Goal: Task Accomplishment & Management: Use online tool/utility

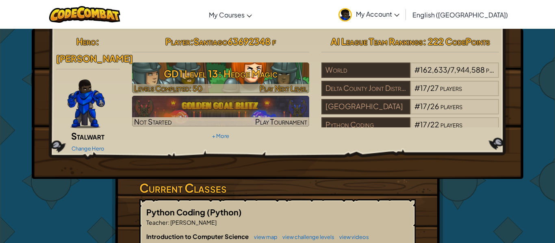
click at [240, 74] on h3 "GD1 Level 13: Hedge Magic" at bounding box center [220, 74] width 177 height 18
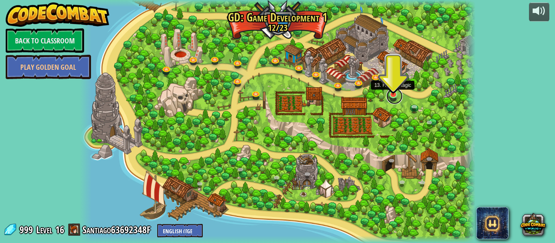
click at [394, 99] on link at bounding box center [394, 96] width 16 height 16
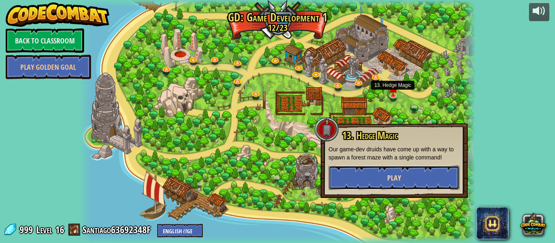
click at [356, 177] on button "Play" at bounding box center [394, 178] width 131 height 24
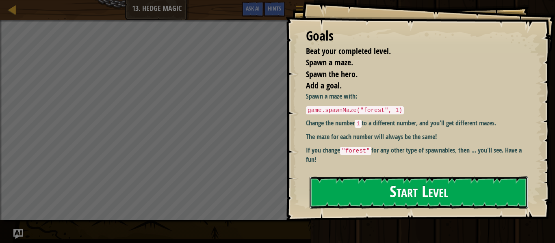
click at [348, 193] on button "Start Level" at bounding box center [418, 193] width 218 height 32
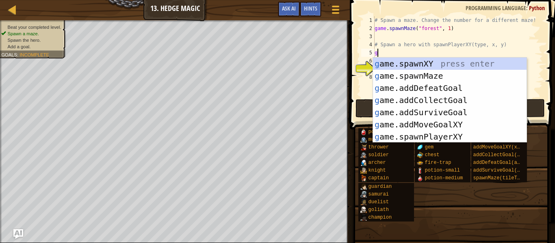
scroll to position [4, 0]
click at [404, 139] on div "g ame.spawnXY press enter g ame.spawnMaze press enter g ame.addDefeatGoal press…" at bounding box center [449, 113] width 153 height 110
type textarea "player = game.spawnPlayerXY("captain", 36, 30)"
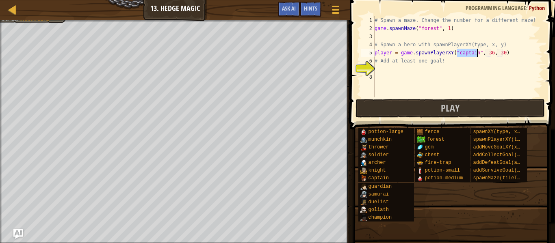
click at [381, 67] on div "# Spawn a maze. Change the number for a different maze! game . spawnMaze ( "for…" at bounding box center [458, 64] width 170 height 97
type textarea "g"
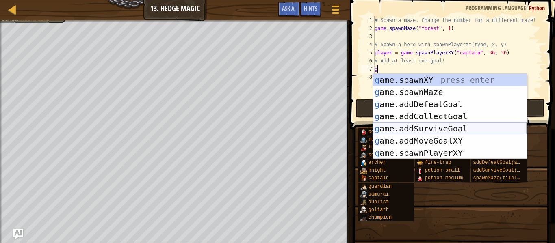
click at [418, 130] on div "g ame.spawnXY press enter g ame.spawnMaze press enter g ame.addDefeatGoal press…" at bounding box center [449, 129] width 153 height 110
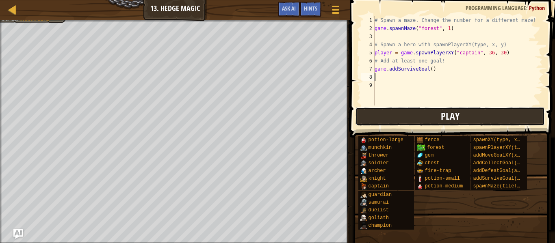
click at [411, 115] on button "Play" at bounding box center [449, 116] width 189 height 19
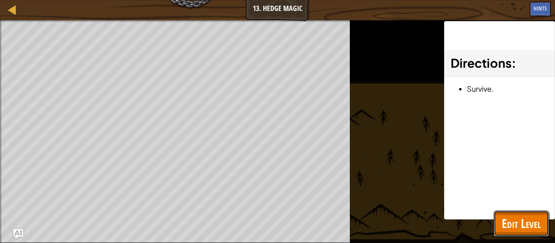
click at [529, 227] on span "Edit Level" at bounding box center [520, 223] width 39 height 17
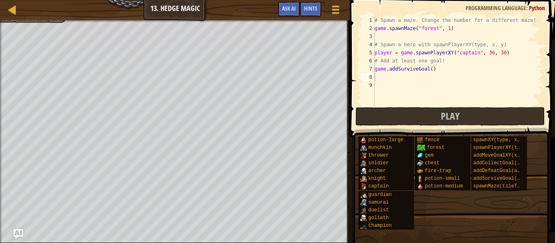
click at [443, 69] on div "# Spawn a maze. Change the number for a different maze! game . spawnMaze ( "for…" at bounding box center [458, 69] width 170 height 106
type textarea "g"
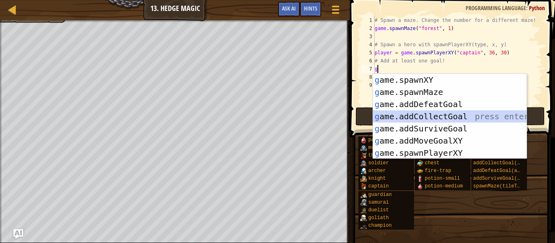
click at [446, 118] on div "g ame.spawnXY press enter g ame.spawnMaze press enter g ame.addDefeatGoal press…" at bounding box center [449, 129] width 153 height 110
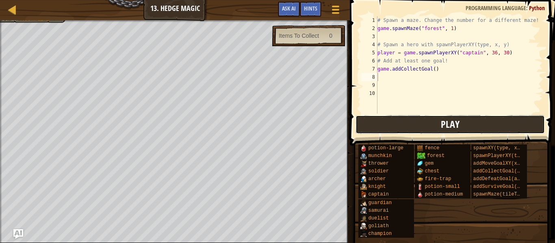
click at [380, 127] on button "Play" at bounding box center [449, 124] width 189 height 19
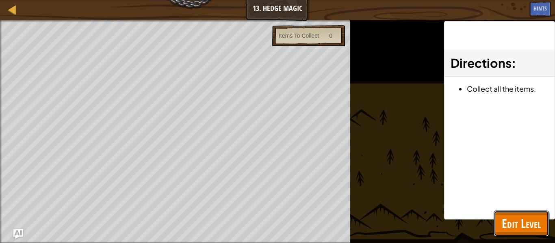
click at [519, 214] on button "Edit Level" at bounding box center [520, 224] width 55 height 26
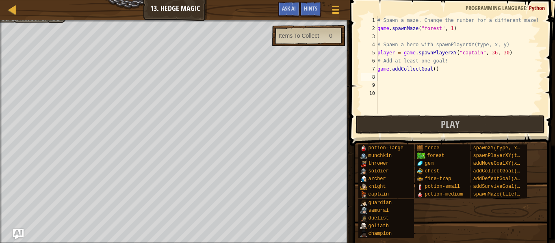
click at [20, 234] on img "Ask AI" at bounding box center [18, 234] width 11 height 11
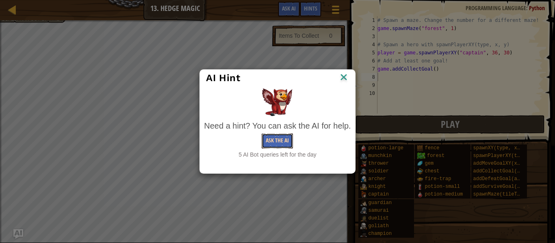
click at [279, 143] on button "Ask the AI" at bounding box center [277, 141] width 31 height 15
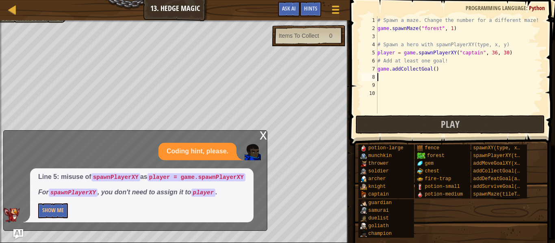
click at [53, 218] on div "Line 5: misuse of spawnPlayerXY as player = game.spawnPlayerXY For spawnPlayerX…" at bounding box center [141, 196] width 223 height 54
click at [48, 211] on button "Show Me" at bounding box center [53, 210] width 30 height 15
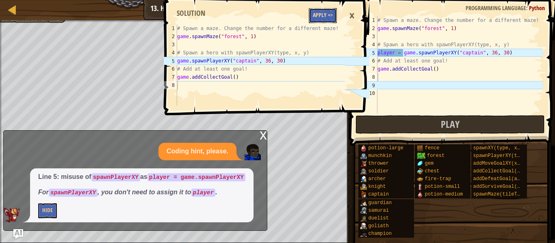
click at [334, 19] on button "Apply =>" at bounding box center [323, 15] width 28 height 15
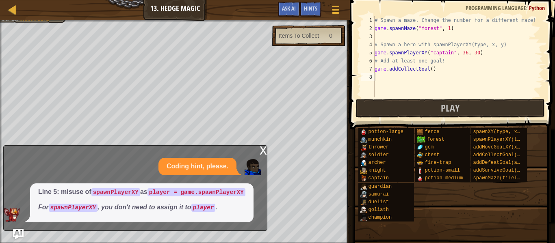
click at [19, 236] on img "Ask AI" at bounding box center [18, 234] width 11 height 11
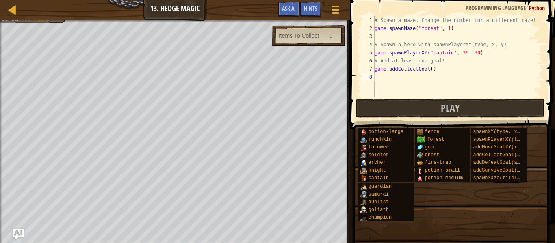
click at [14, 233] on img "Ask AI" at bounding box center [18, 234] width 11 height 11
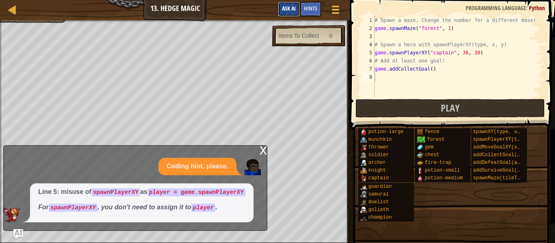
click at [293, 7] on span "Ask AI" at bounding box center [289, 8] width 14 height 8
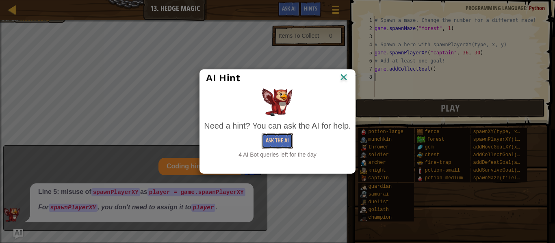
click at [269, 143] on button "Ask the AI" at bounding box center [277, 141] width 31 height 15
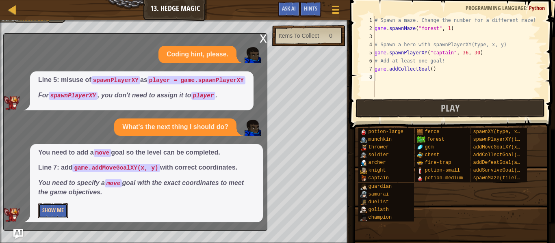
click at [50, 214] on button "Show Me" at bounding box center [53, 210] width 30 height 15
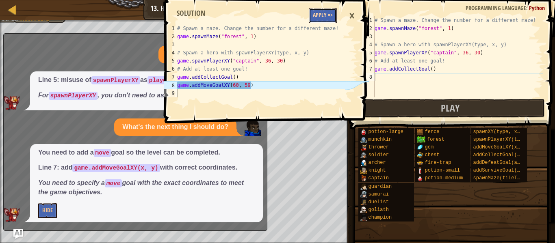
click at [328, 15] on button "Apply =>" at bounding box center [323, 15] width 28 height 15
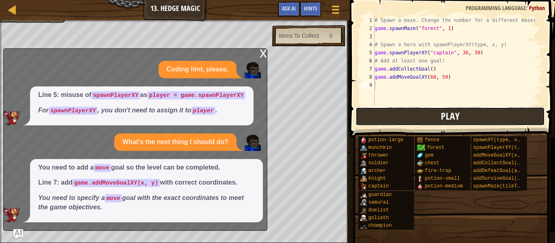
click at [364, 122] on button "Play" at bounding box center [449, 116] width 189 height 19
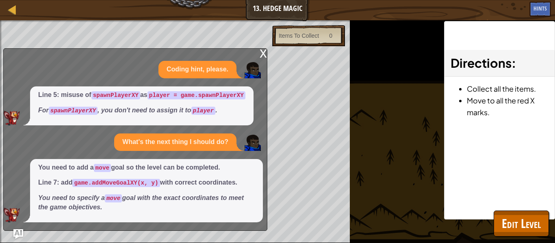
click at [264, 54] on div "x" at bounding box center [262, 53] width 7 height 8
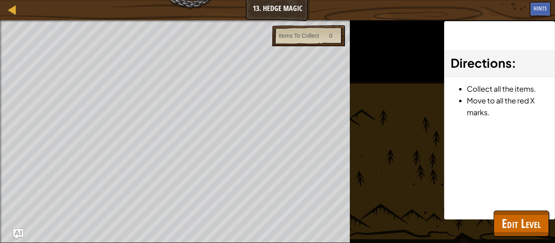
click at [525, 209] on div "Directions : Collect all the items. Move to all the red X marks." at bounding box center [499, 120] width 111 height 199
click at [521, 223] on span "Edit Level" at bounding box center [520, 223] width 39 height 17
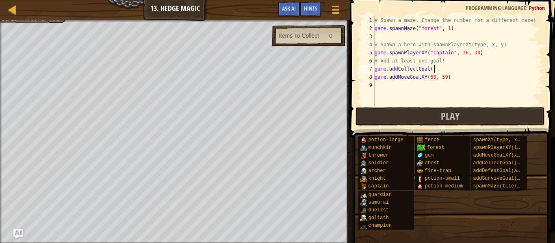
click at [457, 71] on div "# Spawn a maze. Change the number for a different maze! game . spawnMaze ( "for…" at bounding box center [458, 69] width 170 height 106
type textarea "g"
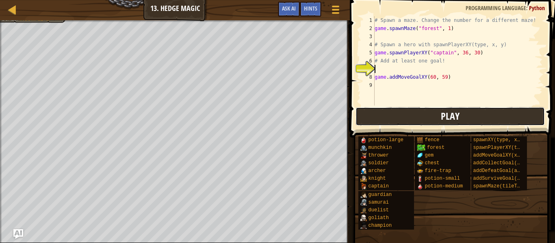
click at [460, 113] on button "Play" at bounding box center [449, 116] width 189 height 19
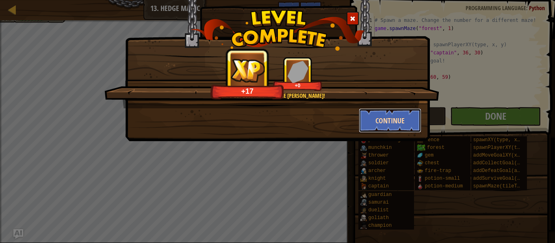
click at [364, 115] on button "Continue" at bounding box center [390, 120] width 63 height 24
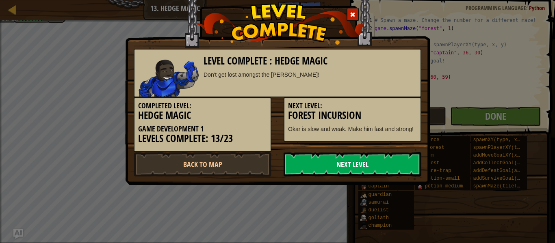
click at [324, 169] on link "Next Level" at bounding box center [352, 164] width 138 height 24
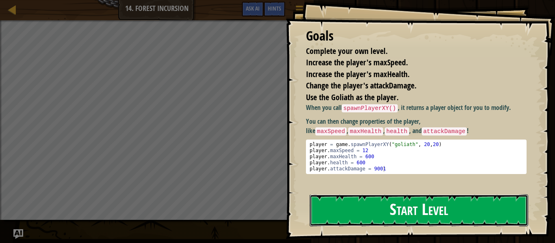
click at [348, 212] on button "Start Level" at bounding box center [418, 211] width 218 height 32
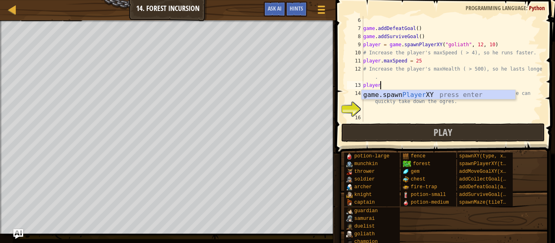
scroll to position [4, 2]
type textarea "p"
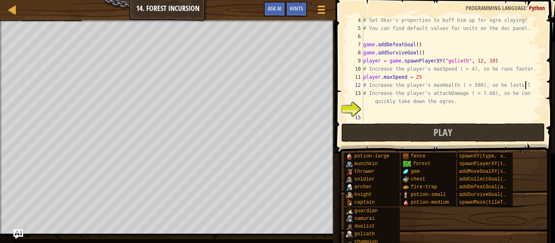
scroll to position [32, 0]
click at [425, 77] on div "# Set Okar's properties to buff him up for ogre slaying! # You can find default…" at bounding box center [451, 77] width 181 height 122
type textarea "player.maxSpeed = 67"
click at [370, 113] on div "# Set Okar's properties to buff him up for ogre slaying! # You can find default…" at bounding box center [451, 77] width 181 height 122
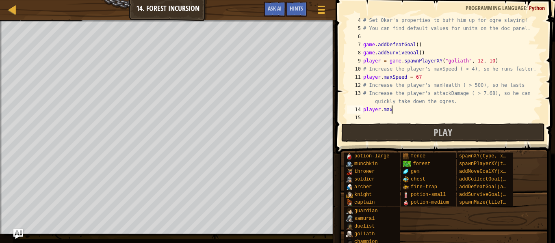
scroll to position [4, 4]
type textarea "player.maxHealth"
click at [364, 117] on div "# Set Okar's properties to buff him up for ogre slaying! # You can find default…" at bounding box center [451, 77] width 181 height 122
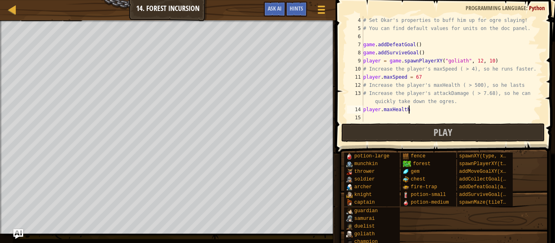
click at [410, 110] on div "# Set Okar's properties to buff him up for ogre slaying! # You can find default…" at bounding box center [451, 77] width 181 height 122
type textarea "player.maxHealth = 67"
click at [363, 118] on div "# Set Okar's properties to buff him up for ogre slaying! # You can find default…" at bounding box center [451, 77] width 181 height 122
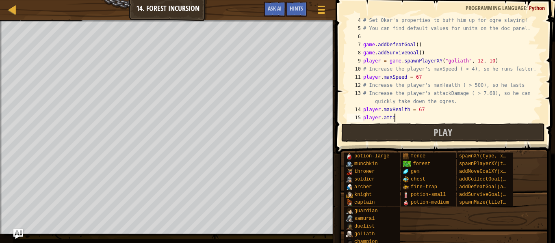
scroll to position [4, 4]
click at [276, 10] on span "Ask AI" at bounding box center [275, 8] width 14 height 8
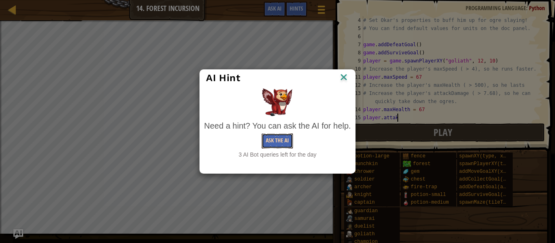
click at [283, 145] on button "Ask the AI" at bounding box center [277, 141] width 31 height 15
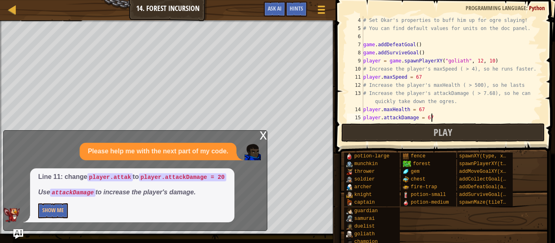
scroll to position [4, 9]
click at [385, 130] on button "Play" at bounding box center [442, 132] width 203 height 19
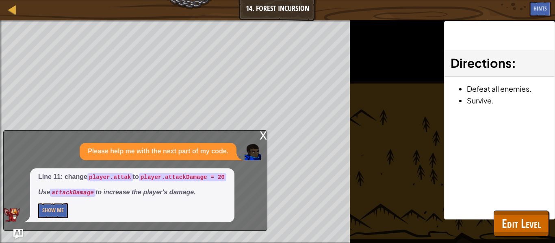
click at [265, 133] on div "x" at bounding box center [262, 135] width 7 height 8
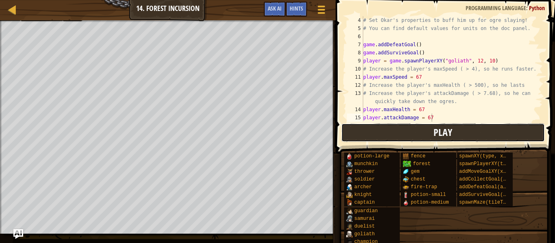
click at [356, 132] on button "Play" at bounding box center [442, 132] width 203 height 19
click at [61, 22] on div at bounding box center [167, 21] width 335 height 2
click at [184, 11] on div "Map Game Development 1 14. Forest Incursion Game Menu Done Hints Ask AI" at bounding box center [167, 10] width 335 height 20
click at [421, 134] on button "Play" at bounding box center [442, 132] width 203 height 19
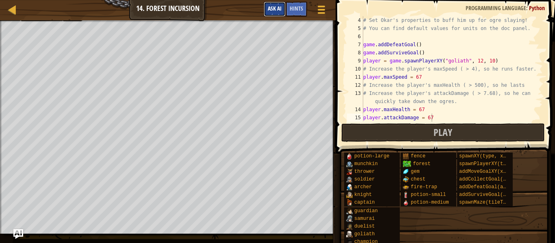
click at [280, 11] on span "Ask AI" at bounding box center [275, 8] width 14 height 8
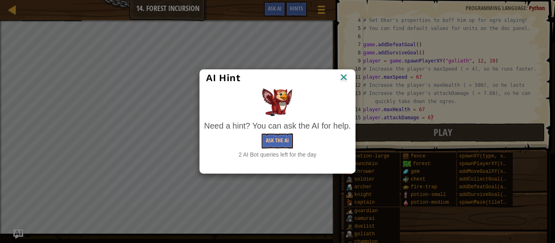
click at [343, 79] on img at bounding box center [343, 78] width 11 height 12
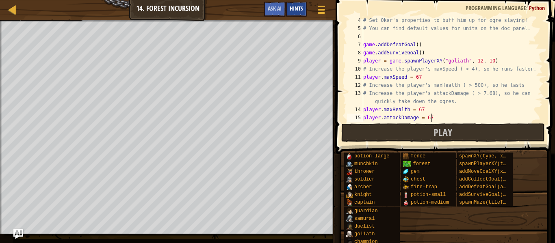
click at [300, 4] on div "Hints" at bounding box center [296, 9] width 22 height 15
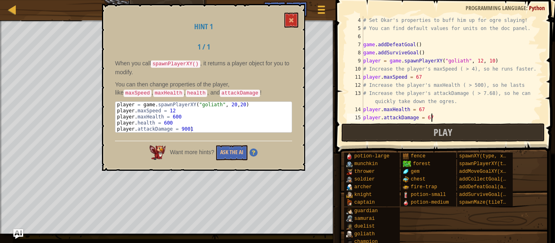
click at [281, 15] on div "Hint 1 1 / 1 When you call spawnPlayerXY() , it returns a player object for you…" at bounding box center [203, 87] width 203 height 167
click at [289, 23] on span at bounding box center [291, 20] width 6 height 6
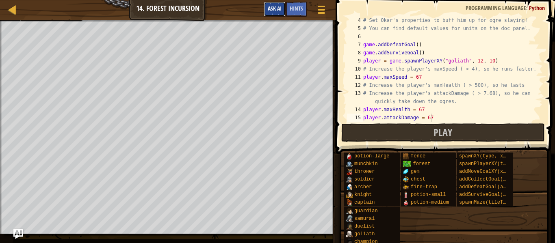
click at [279, 6] on span "Ask AI" at bounding box center [275, 8] width 14 height 8
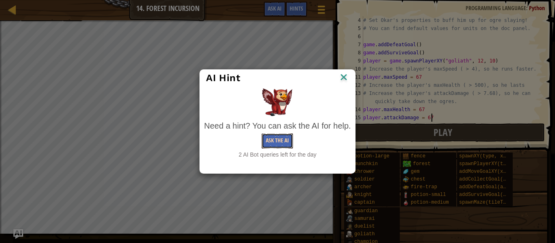
click at [274, 144] on button "Ask the AI" at bounding box center [277, 141] width 31 height 15
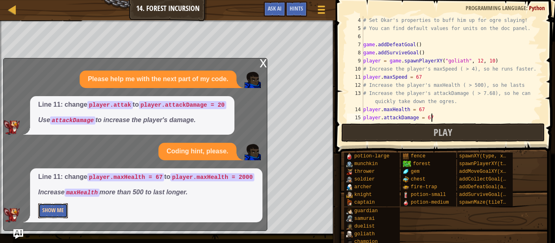
click at [65, 212] on button "Show Me" at bounding box center [53, 210] width 30 height 15
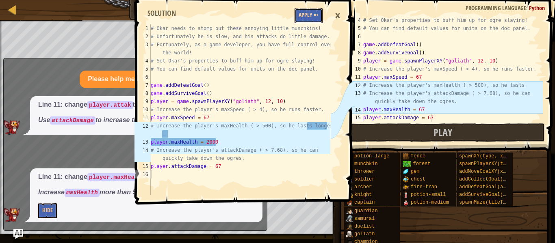
click at [308, 10] on button "Apply =>" at bounding box center [308, 15] width 28 height 15
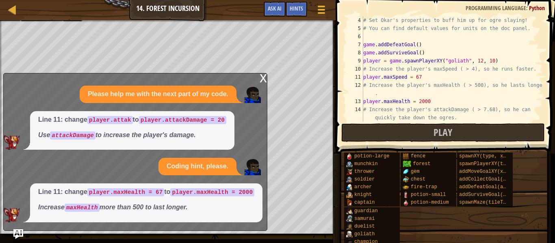
click at [423, 80] on div "# Set Okar's properties to buff him up for ogre slaying! # You can find default…" at bounding box center [451, 77] width 181 height 122
type textarea "player.maxSpeed = 2000"
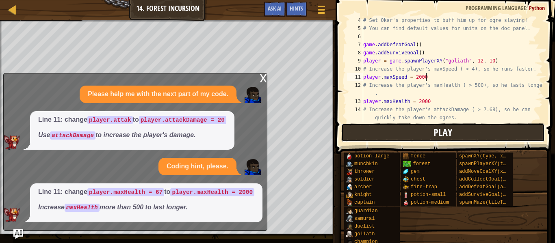
click at [429, 130] on button "Play" at bounding box center [442, 132] width 203 height 19
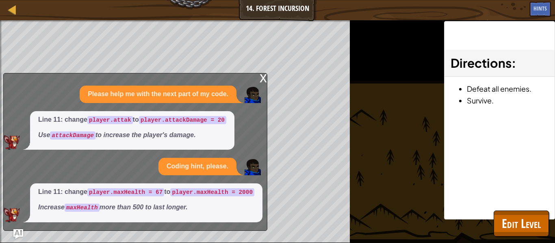
click at [266, 79] on div "x" at bounding box center [262, 77] width 7 height 8
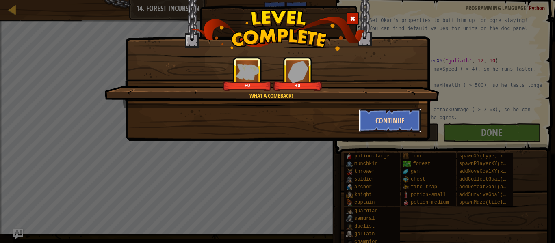
click at [390, 112] on button "Continue" at bounding box center [390, 120] width 63 height 24
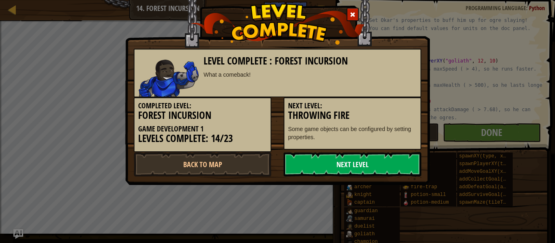
click at [397, 166] on link "Next Level" at bounding box center [352, 164] width 138 height 24
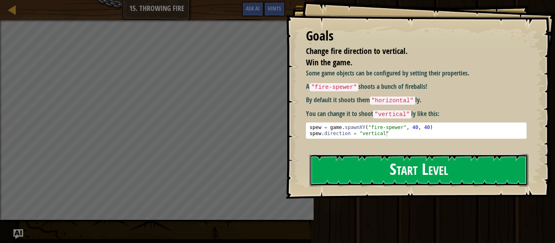
click at [386, 164] on button "Start Level" at bounding box center [418, 170] width 218 height 32
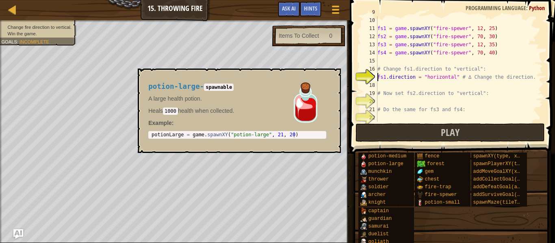
scroll to position [77, 0]
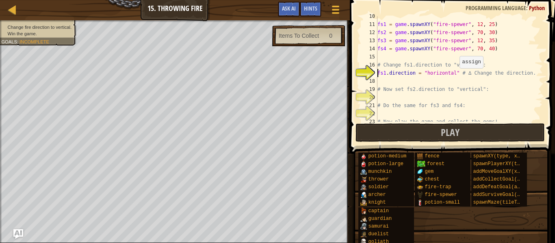
click at [455, 72] on div "fs1 = game . spawnXY ( "fire-spewer" , 12 , 25 ) fs2 = game . spawnXY ( "fire-s…" at bounding box center [459, 73] width 167 height 122
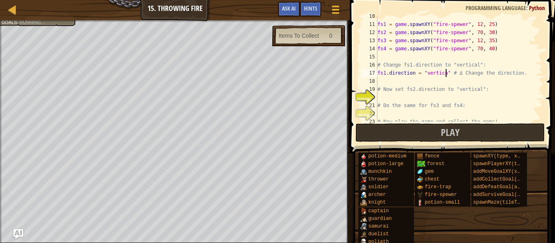
type textarea "fs1.direction = "vertical" # ∆ Change the direction."
click at [377, 98] on div "fs1 = game . spawnXY ( "fire-spewer" , 12 , 25 ) fs2 = game . spawnXY ( "fire-s…" at bounding box center [459, 73] width 167 height 122
type textarea "fs2.direction = "vertical""
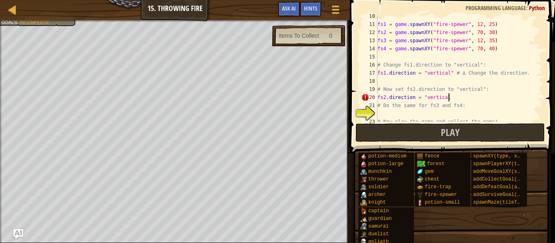
scroll to position [4, 10]
click at [385, 115] on div "fs1 = game . spawnXY ( "fire-spewer" , 12 , 25 ) fs2 = game . spawnXY ( "fire-s…" at bounding box center [459, 73] width 167 height 122
type textarea "# Now play the game and collect the gems!"
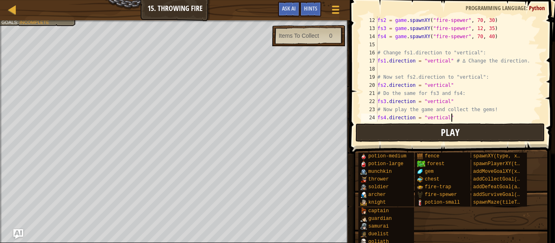
type textarea "fs4.direction = "vertical""
click at [388, 131] on button "Play" at bounding box center [449, 132] width 189 height 19
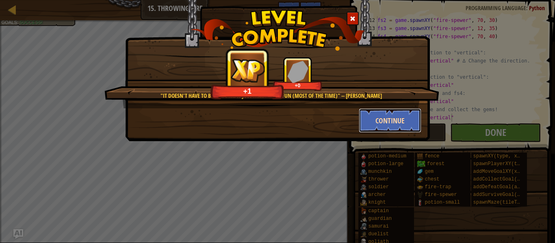
click at [395, 125] on button "Continue" at bounding box center [390, 120] width 63 height 24
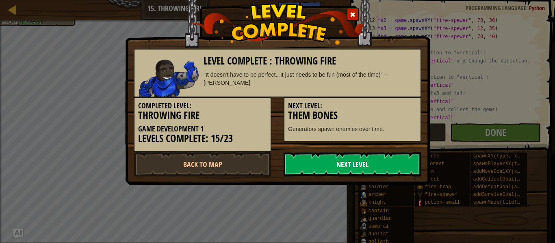
click at [396, 168] on link "Next Level" at bounding box center [352, 164] width 138 height 24
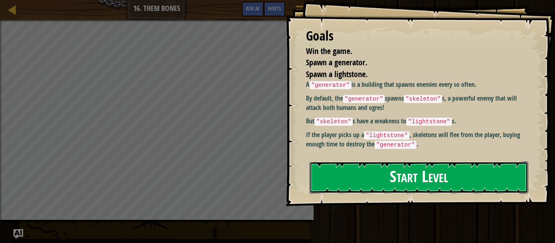
click at [430, 179] on button "Start Level" at bounding box center [418, 178] width 218 height 32
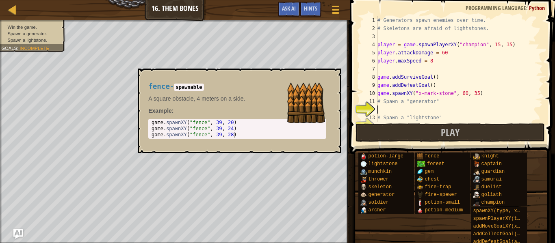
scroll to position [24, 0]
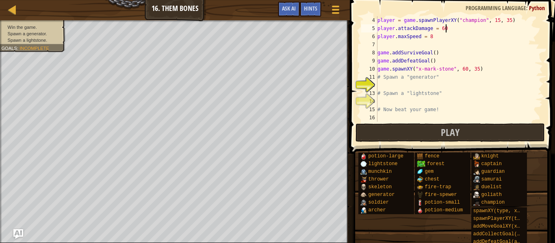
click at [447, 29] on div "player = game . spawnPlayerXY ( "champion" , 15 , 35 ) player . attackDamage = …" at bounding box center [459, 77] width 167 height 122
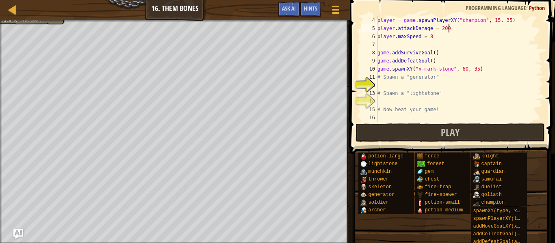
scroll to position [4, 10]
click at [434, 38] on div "player = game . spawnPlayerXY ( "champion" , 15 , 35 ) player . attackDamage = …" at bounding box center [459, 77] width 167 height 122
type textarea "player.maxSpeed = 2000"
click at [380, 86] on div "player = game . spawnPlayerXY ( "champion" , 15 , 35 ) player . attackDamage = …" at bounding box center [459, 77] width 167 height 122
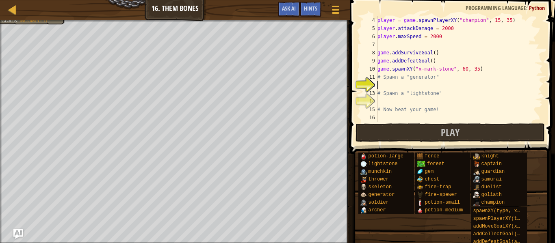
scroll to position [4, 0]
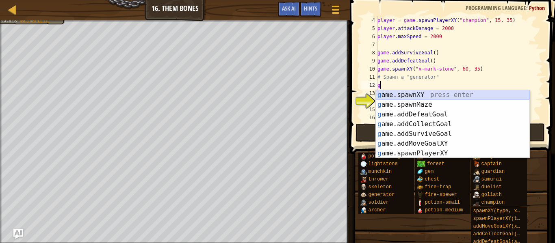
click at [409, 92] on div "g ame.spawnXY press enter g ame.spawnMaze press enter g ame.addDefeatGoal press…" at bounding box center [452, 134] width 153 height 88
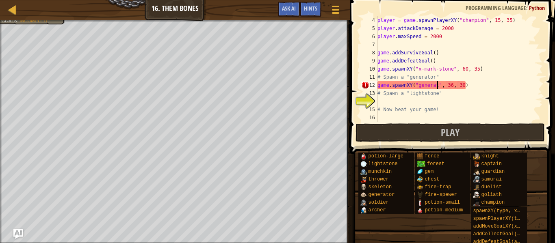
scroll to position [4, 9]
type textarea "game.spawnXY("generator", 36, 30)"
click at [378, 102] on div "player = game . spawnPlayerXY ( "champion" , 15 , 35 ) player . attackDamage = …" at bounding box center [459, 77] width 167 height 122
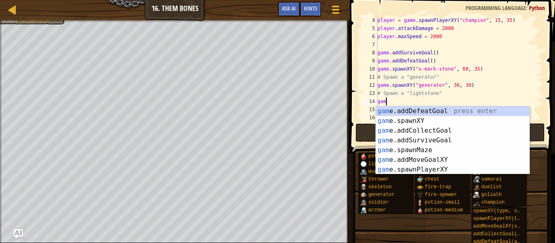
scroll to position [4, 1]
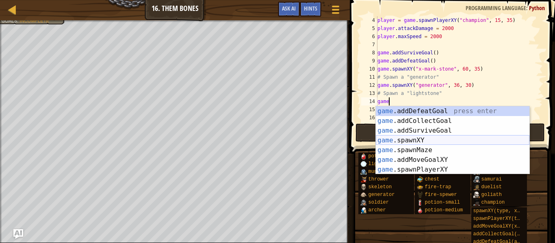
click at [394, 139] on div "game .addDefeatGoal press enter game .addCollectGoal press enter game .addSurvi…" at bounding box center [452, 150] width 153 height 88
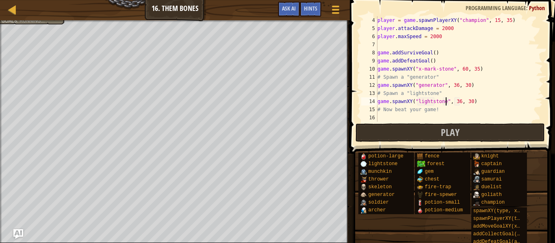
scroll to position [4, 10]
click at [470, 102] on div "player = game . spawnPlayerXY ( "champion" , 15 , 35 ) player . attackDamage = …" at bounding box center [459, 77] width 167 height 122
click at [460, 101] on div "player = game . spawnPlayerXY ( "champion" , 15 , 35 ) player . attackDamage = …" at bounding box center [459, 77] width 167 height 122
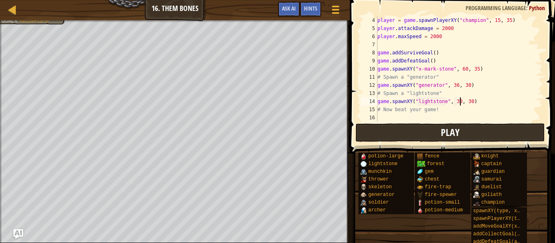
type textarea "game.spawnXY("lightstone", 30, 30)"
click at [418, 126] on button "Play" at bounding box center [449, 132] width 189 height 19
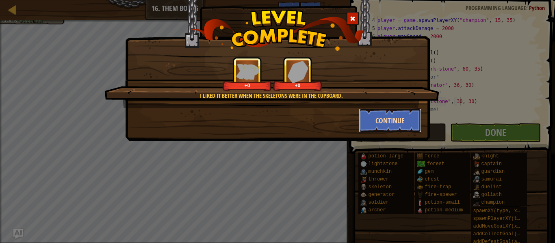
click at [411, 115] on button "Continue" at bounding box center [390, 120] width 63 height 24
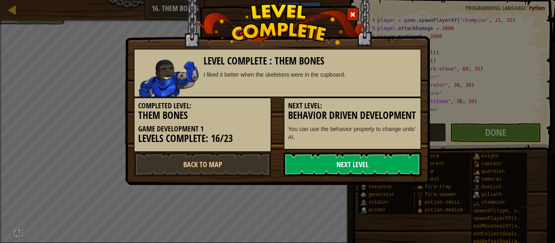
click at [380, 172] on link "Next Level" at bounding box center [352, 164] width 138 height 24
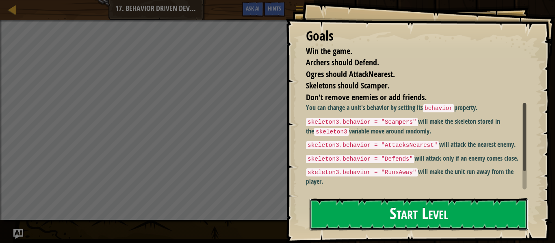
click at [357, 224] on button "Start Level" at bounding box center [418, 215] width 218 height 32
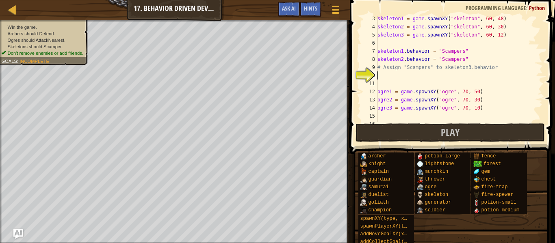
scroll to position [20, 0]
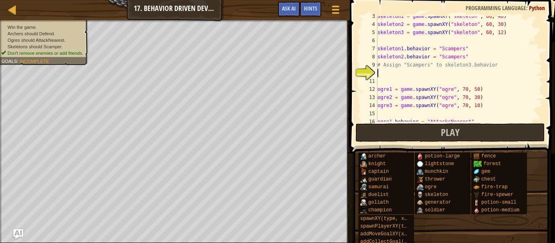
type textarea "a"
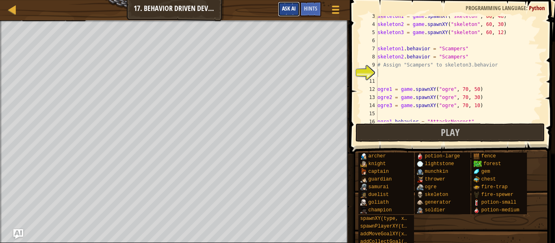
click at [293, 10] on span "Ask AI" at bounding box center [289, 8] width 14 height 8
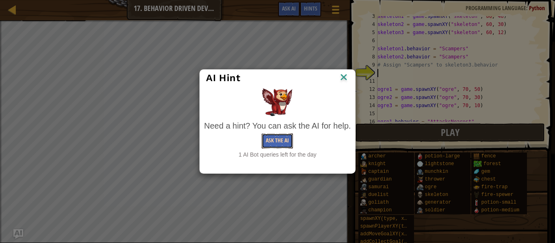
click at [281, 142] on button "Ask the AI" at bounding box center [277, 141] width 31 height 15
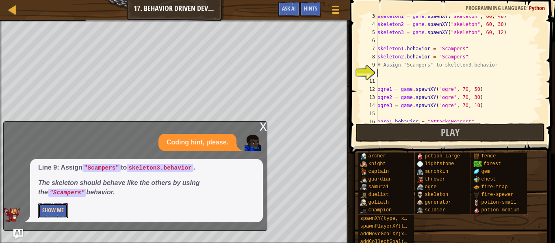
click at [58, 210] on button "Show Me" at bounding box center [53, 210] width 30 height 15
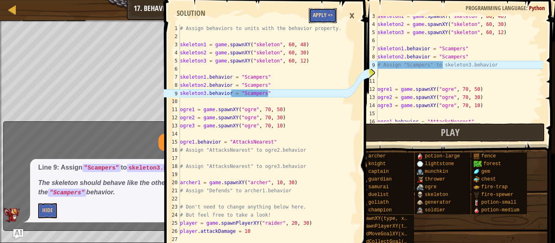
click at [318, 16] on button "Apply =>" at bounding box center [323, 15] width 28 height 15
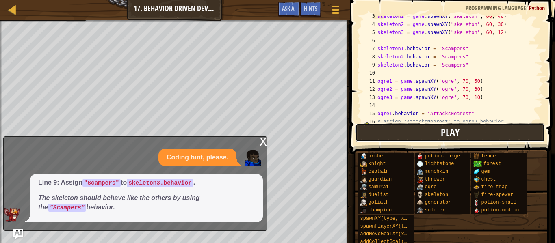
click at [368, 140] on button "Play" at bounding box center [449, 132] width 189 height 19
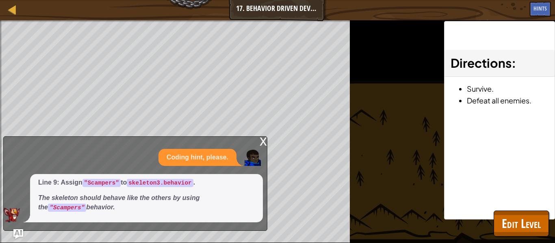
click at [263, 142] on div "x" at bounding box center [262, 141] width 7 height 8
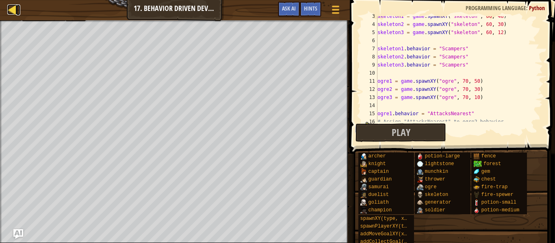
click at [15, 10] on div at bounding box center [12, 9] width 10 height 10
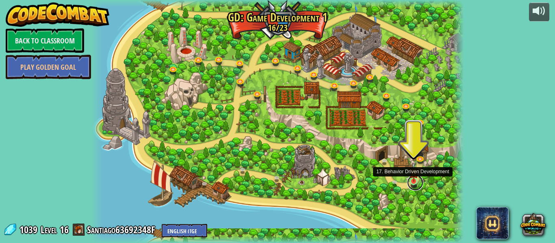
click at [413, 184] on link at bounding box center [415, 183] width 16 height 16
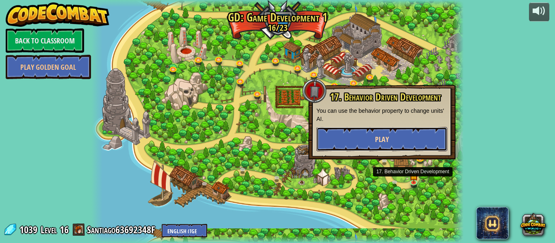
click at [411, 138] on button "Play" at bounding box center [381, 139] width 131 height 24
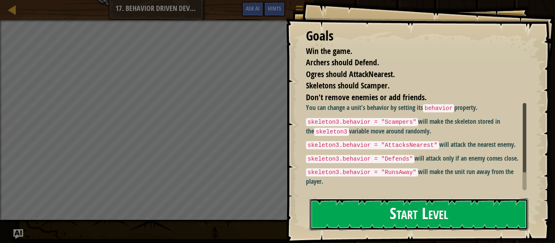
click at [416, 215] on button "Start Level" at bounding box center [418, 215] width 218 height 32
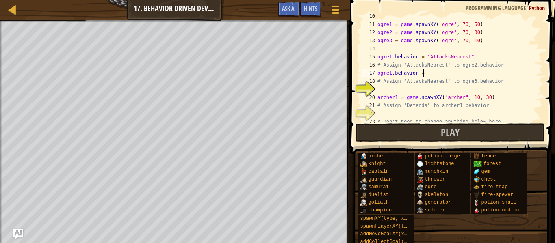
scroll to position [4, 6]
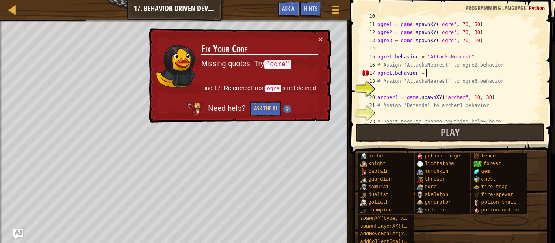
click at [392, 71] on div "ogre1 = game . spawnXY ( "ogre" , 70 , 50 ) ogre2 = game . spawnXY ( "ogre" , 7…" at bounding box center [459, 73] width 167 height 122
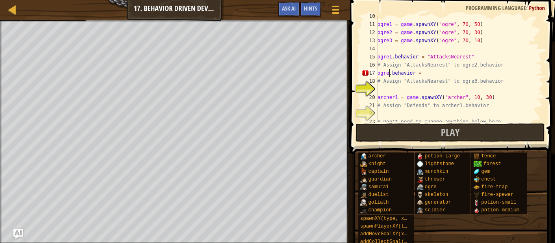
scroll to position [4, 2]
click at [425, 72] on div "ogre1 = game . spawnXY ( "ogre" , 70 , 50 ) ogre2 = game . spawnXY ( "ogre" , 7…" at bounding box center [459, 73] width 167 height 122
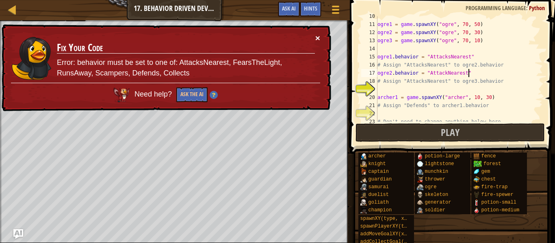
type textarea "ogre2.behavior = "AttackNearest""
click at [318, 40] on button "×" at bounding box center [317, 38] width 5 height 9
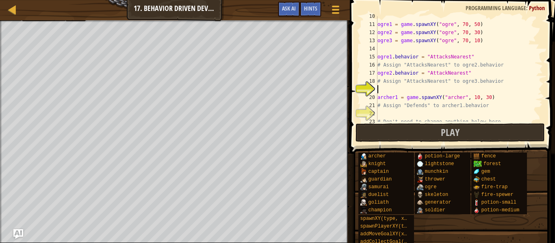
click at [381, 89] on div "ogre1 = game . spawnXY ( "ogre" , 70 , 50 ) ogre2 = game . spawnXY ( "ogre" , 7…" at bounding box center [459, 73] width 167 height 122
type textarea "ogre3.behavior = "AttackNearest""
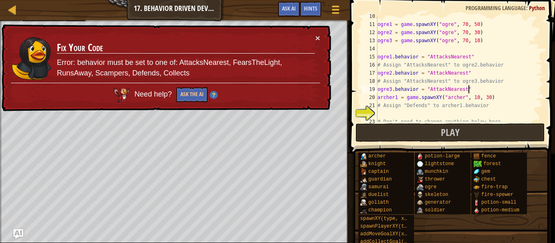
click at [381, 113] on div "ogre1 = game . spawnXY ( "ogre" , 70 , 50 ) ogre2 = game . spawnXY ( "ogre" , 7…" at bounding box center [459, 73] width 167 height 122
click at [317, 38] on button "×" at bounding box center [317, 38] width 5 height 9
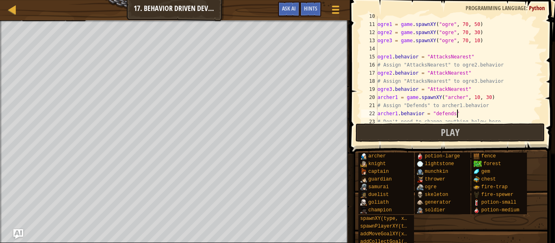
scroll to position [4, 11]
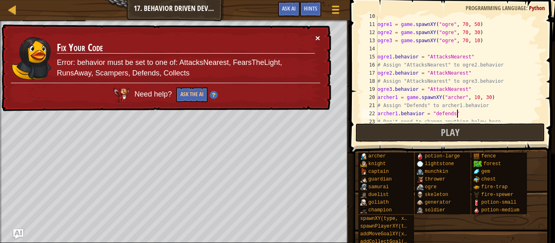
click at [317, 39] on button "×" at bounding box center [317, 38] width 5 height 9
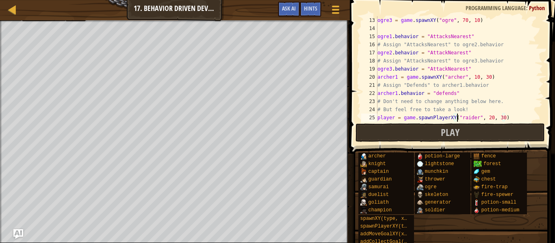
scroll to position [4, 9]
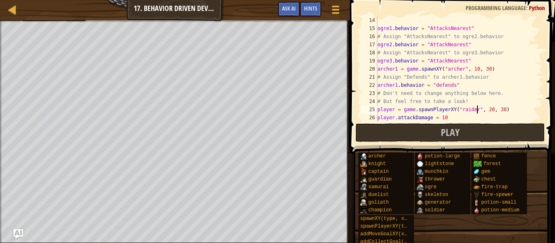
click at [476, 106] on div "ogre1 . behavior = "AttacksNearest" # Assign "AttacksNearest" to ogre2.behavior…" at bounding box center [459, 77] width 167 height 122
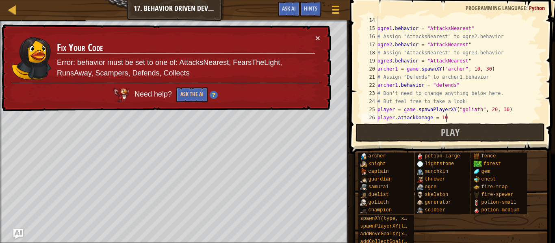
click at [446, 119] on div "ogre1 . behavior = "AttacksNearest" # Assign "AttacksNearest" to ogre2.behavior…" at bounding box center [459, 77] width 167 height 122
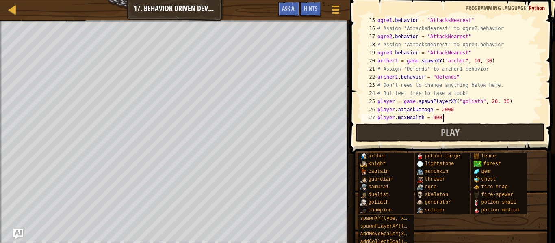
scroll to position [4, 8]
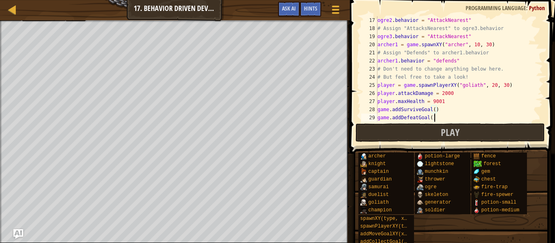
type textarea "game.addDefeatGoal()"
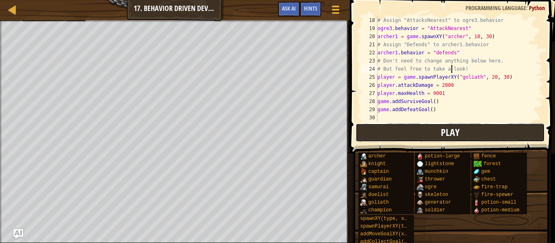
click at [429, 132] on button "Play" at bounding box center [449, 132] width 189 height 19
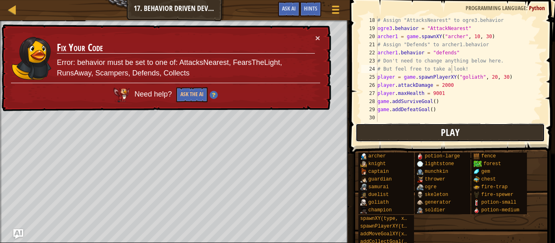
click at [392, 129] on button "Play" at bounding box center [449, 132] width 189 height 19
click at [318, 39] on button "×" at bounding box center [317, 38] width 5 height 9
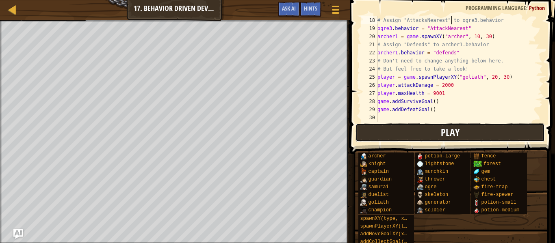
click at [432, 129] on button "Play" at bounding box center [449, 132] width 189 height 19
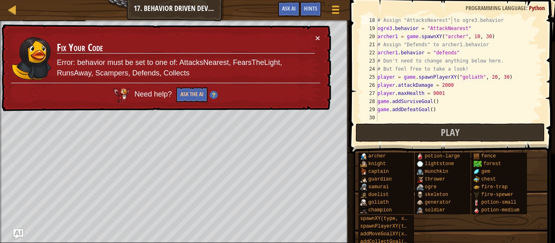
click at [438, 54] on div "# Assign "AttacksNearest" to ogre3.behavior ogre3 . behavior = "AttackNearest" …" at bounding box center [459, 77] width 167 height 122
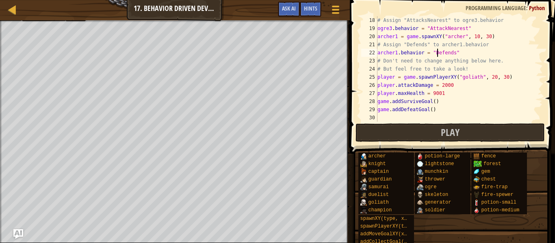
scroll to position [4, 9]
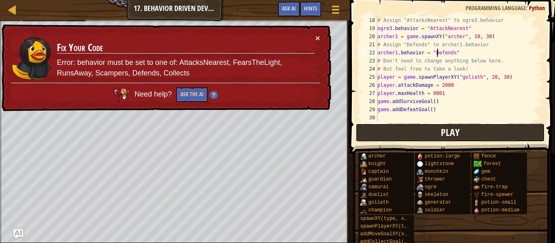
click at [476, 134] on button "Play" at bounding box center [449, 132] width 189 height 19
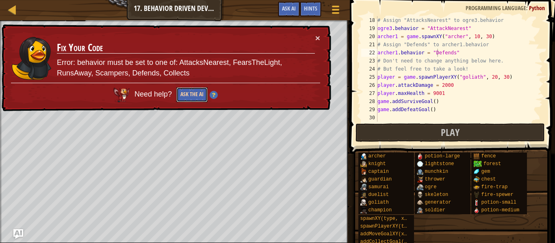
click at [194, 94] on button "Ask the AI" at bounding box center [191, 94] width 31 height 15
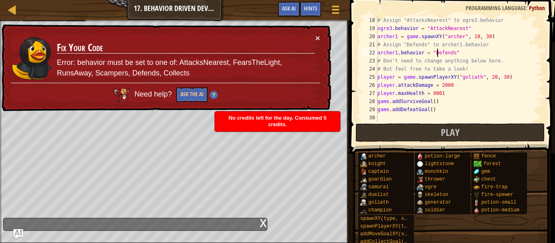
click at [321, 42] on div "× Fix Your Code Error: behavior must be set to one of: AttacksNearest, FearsThe…" at bounding box center [165, 67] width 331 height 87
click at [318, 38] on button "×" at bounding box center [317, 38] width 5 height 9
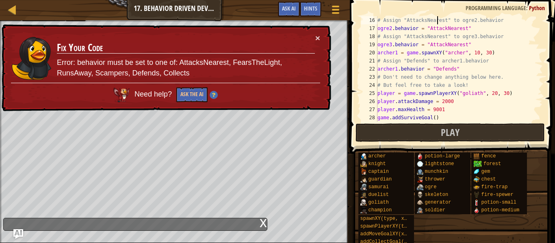
scroll to position [122, 0]
type textarea "ogre1.behavior = "AttacksNearest""
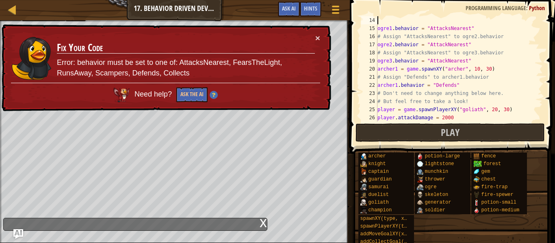
scroll to position [97, 0]
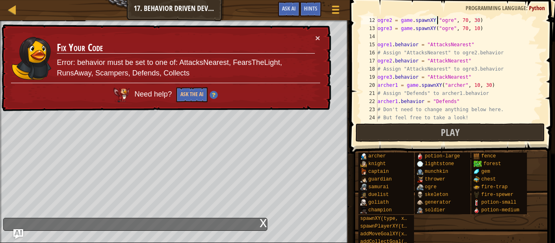
type textarea "ogre1 = game.spawnXY("ogre", 70, 50)"
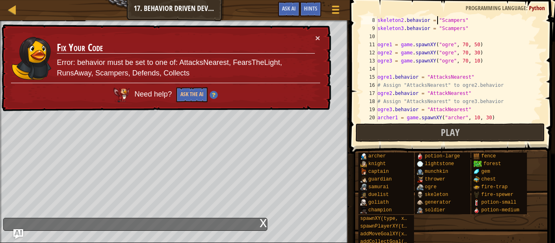
type textarea "skeleton1.behavior = "Scampers""
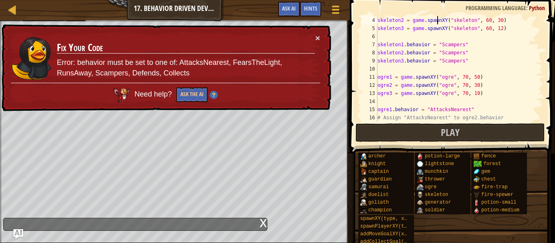
type textarea "skeleton1 = game.spawnXY("skeleton", 60, 48)"
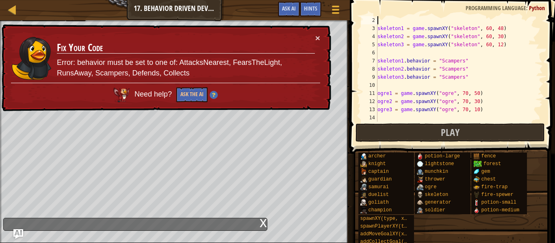
scroll to position [8, 0]
type textarea "# Assign behaviors to units with the behavior property."
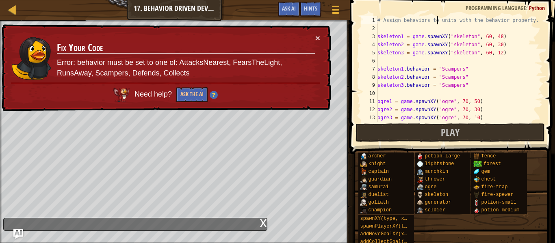
scroll to position [0, 0]
type textarea "skeleton3 = game.spawnXY("skeleton", 60, 12)"
type textarea "skeleton3.behavior = "Scampers""
type textarea "ogre3 = game.spawnXY("ogre", 70, 10)"
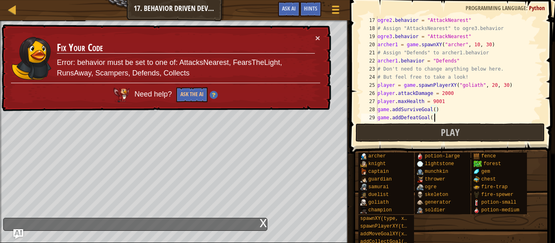
scroll to position [130, 0]
click at [453, 130] on span "Play" at bounding box center [450, 132] width 19 height 13
click at [445, 38] on div "ogre2 . behavior = "AttackNearest" # Assign "AttacksNearest" to ogre3.behavior …" at bounding box center [459, 77] width 167 height 122
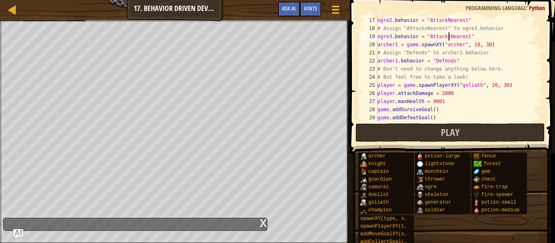
scroll to position [4, 11]
click at [445, 22] on div "ogre2 . behavior = "AttackNearest" # Assign "AttacksNearest" to ogre3.behavior …" at bounding box center [459, 77] width 167 height 122
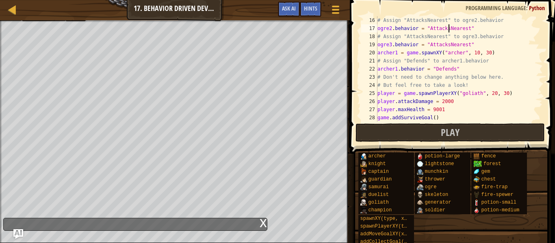
click at [449, 29] on div "# Assign "AttacksNearest" to ogre2.behavior ogre2 . behavior = "AttacksNearest"…" at bounding box center [459, 77] width 167 height 122
type textarea "ogre2.behavior = "AttacksNearest""
click at [468, 123] on button "Play" at bounding box center [449, 132] width 189 height 19
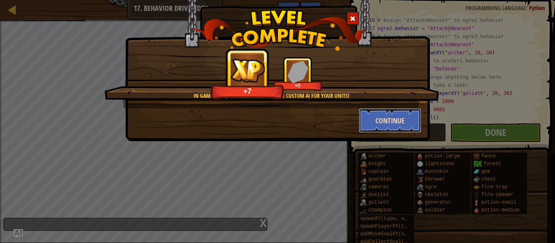
click at [377, 118] on button "Continue" at bounding box center [390, 120] width 63 height 24
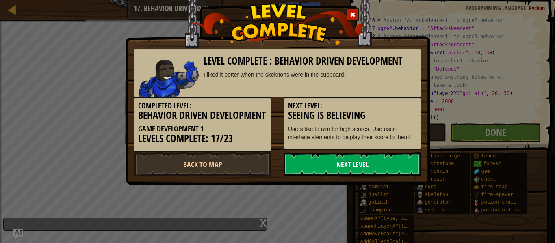
click at [386, 177] on link "Next Level" at bounding box center [352, 164] width 138 height 24
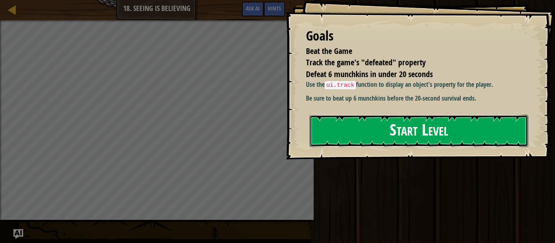
click at [380, 128] on button "Start Level" at bounding box center [418, 131] width 218 height 32
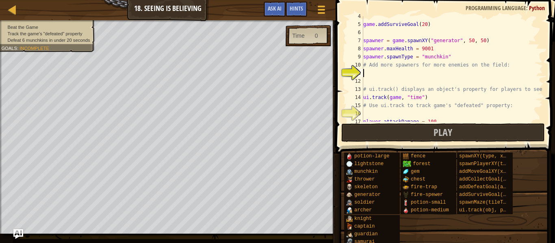
scroll to position [4, 0]
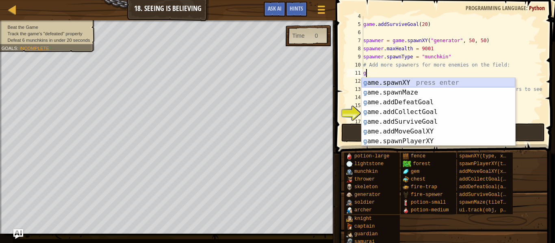
click at [398, 82] on div "g ame.spawnXY press enter g ame.spawnMaze press enter g ame.addDefeatGoal press…" at bounding box center [437, 122] width 153 height 88
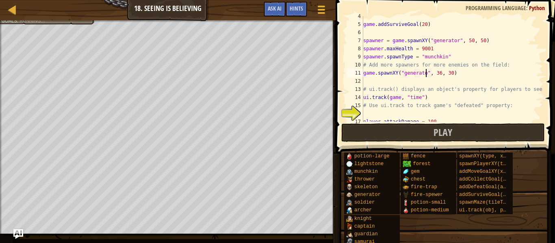
type textarea "game.spawnXY("generator", 36, 30)"
click at [367, 115] on div "game . addSurviveGoal ( 20 ) spawner = game . spawnXY ( "generator" , 50 , 50 )…" at bounding box center [451, 73] width 181 height 122
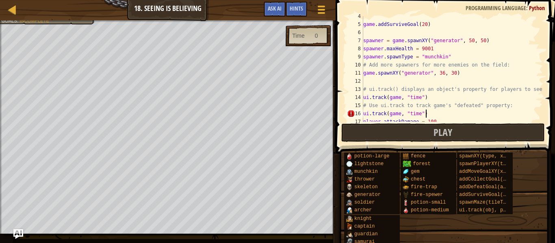
scroll to position [4, 9]
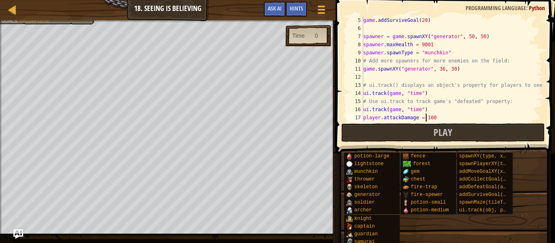
type textarea "# Increase the hero's maxSpeed:"
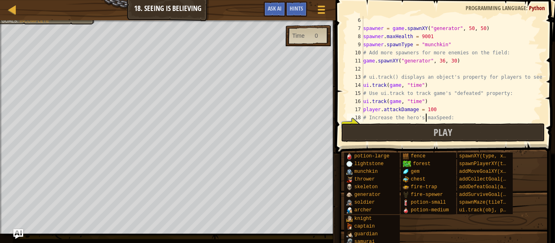
scroll to position [4, 0]
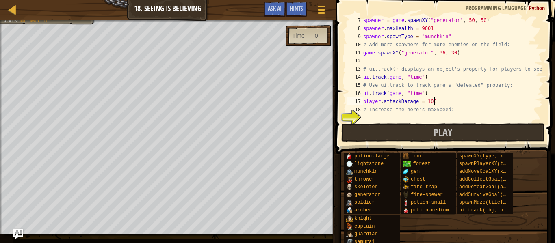
click at [439, 97] on div "spawner = game . spawnXY ( "generator" , 50 , 50 ) spawner . maxHealth = 9001 s…" at bounding box center [451, 77] width 181 height 122
type textarea "player.attackDamage = 2000"
click at [367, 119] on div "spawner = game . spawnXY ( "generator" , 50 , 50 ) spawner . maxHealth = 9001 s…" at bounding box center [451, 77] width 181 height 122
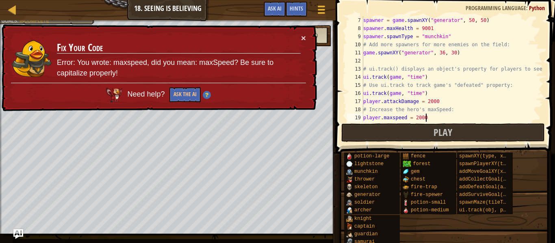
click at [394, 116] on div "spawner = game . spawnXY ( "generator" , 50 , 50 ) spawner . maxHealth = 9001 s…" at bounding box center [451, 77] width 181 height 122
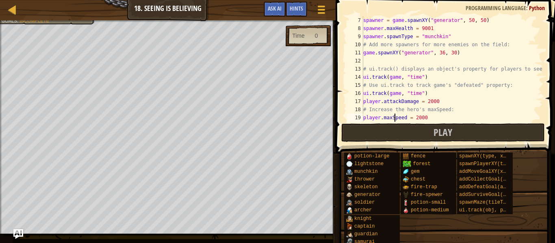
scroll to position [4, 4]
type textarea "# Press play and defeat 6 munchkins or skeletons!"
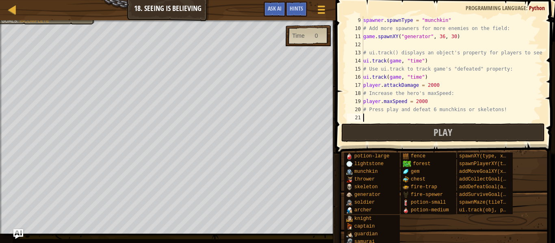
scroll to position [4, 0]
type textarea "# ui.track() displays an object's property for players to see!"
type textarea "spawner = game.spawnXY("generator", 50, 50)"
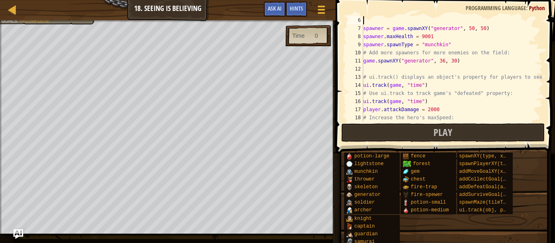
type textarea "game.addSurviveGoal(20)"
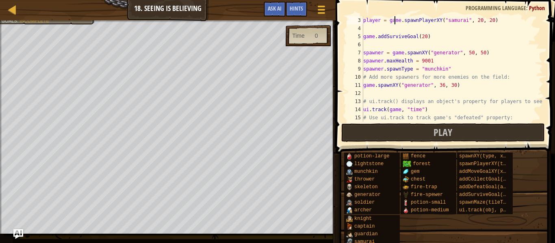
scroll to position [8, 0]
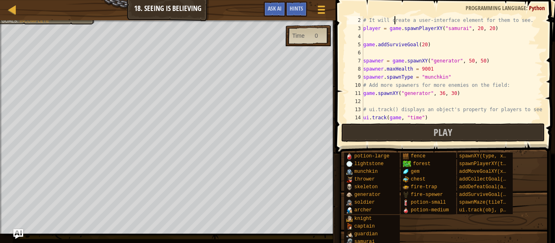
click at [464, 28] on div "# It will create a user-interface element for them to see. player = game . spaw…" at bounding box center [451, 77] width 181 height 122
click at [466, 30] on div "# It will create a user-interface element for them to see. player = game . spaw…" at bounding box center [451, 77] width 181 height 122
type textarea "player = game.spawnPlayerXY("goliath", 20, 20)"
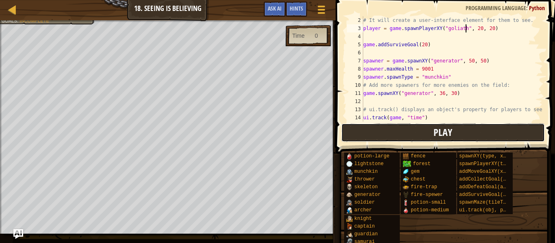
click at [404, 134] on button "Play" at bounding box center [442, 132] width 203 height 19
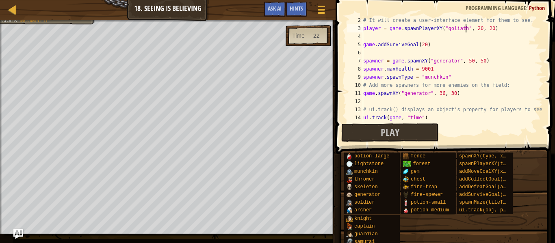
scroll to position [4, 0]
type textarea "game.addSurviveGoal(20)"
type textarea "game.spawnXY("generator", 36, 30)"
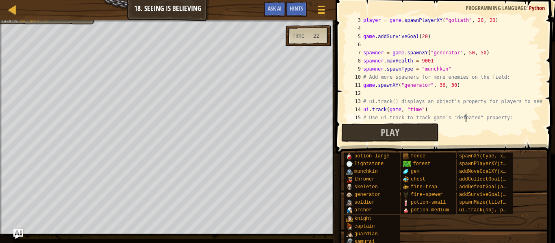
scroll to position [24, 0]
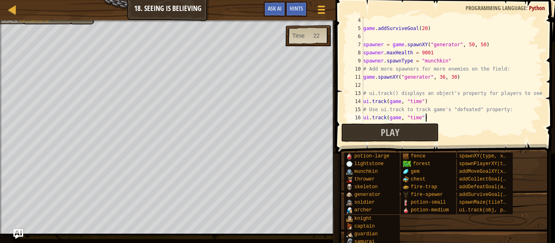
click at [400, 118] on div "game . addSurviveGoal ( 20 ) spawner = game . spawnXY ( "generator" , 50 , 50 )…" at bounding box center [451, 77] width 181 height 122
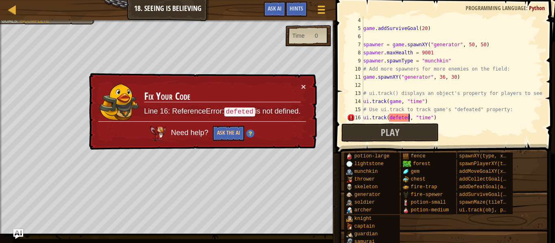
click at [427, 119] on div "game . addSurviveGoal ( 20 ) spawner = game . spawnXY ( "generator" , 50 , 50 )…" at bounding box center [451, 77] width 181 height 122
click at [428, 116] on div "game . addSurviveGoal ( 20 ) spawner = game . spawnXY ( "generator" , 50 , 50 )…" at bounding box center [451, 77] width 181 height 122
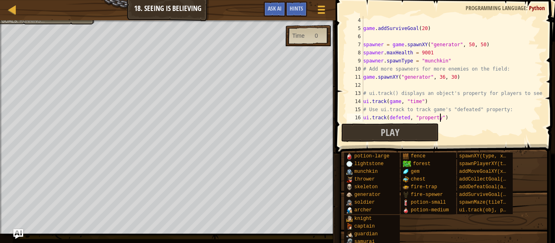
scroll to position [4, 11]
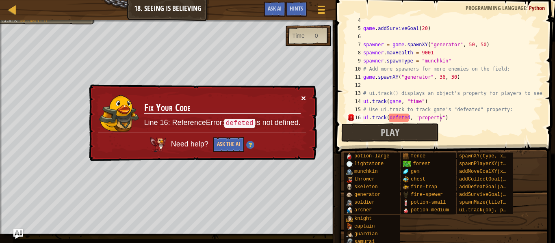
click at [303, 100] on button "×" at bounding box center [303, 99] width 5 height 9
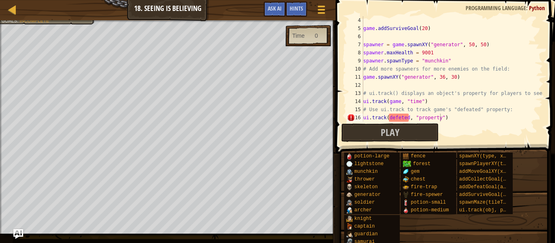
click at [297, 17] on div "Game Menu Done Hints Ask AI" at bounding box center [295, 11] width 72 height 19
click at [297, 13] on div "Hints" at bounding box center [296, 9] width 22 height 15
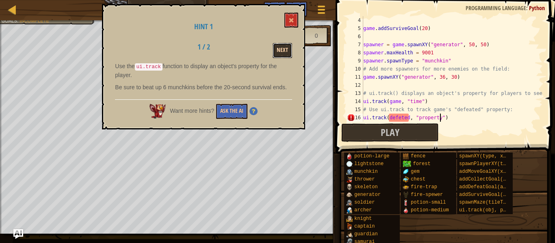
click at [291, 54] on button "Next" at bounding box center [281, 50] width 19 height 15
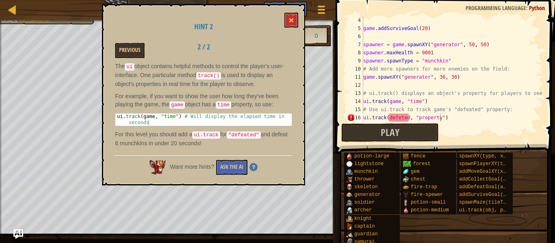
click at [443, 117] on div "game . addSurviveGoal ( 20 ) spawner = game . spawnXY ( "generator" , 50 , 50 )…" at bounding box center [451, 77] width 181 height 122
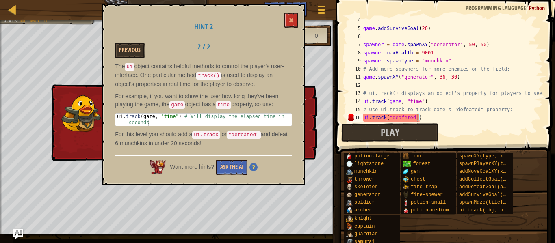
click at [291, 28] on h1 "Hint 2" at bounding box center [203, 27] width 177 height 8
click at [290, 20] on span at bounding box center [291, 20] width 6 height 6
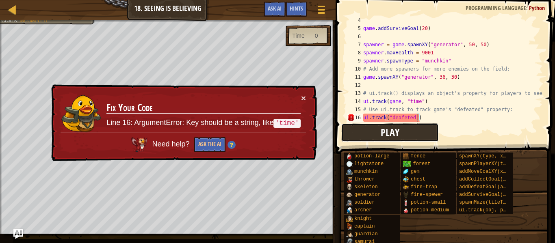
click at [376, 132] on button "Play" at bounding box center [389, 132] width 97 height 19
click at [305, 100] on button "×" at bounding box center [303, 99] width 5 height 9
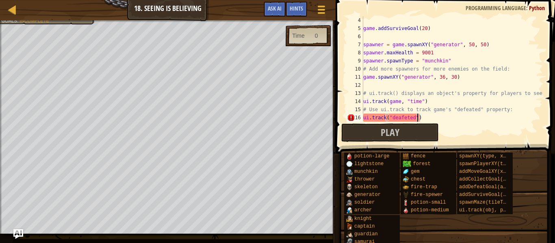
click at [415, 119] on div "game . addSurviveGoal ( 20 ) spawner = game . spawnXY ( "generator" , 50 , 50 )…" at bounding box center [451, 77] width 181 height 122
click at [300, 11] on span "Hints" at bounding box center [296, 8] width 13 height 8
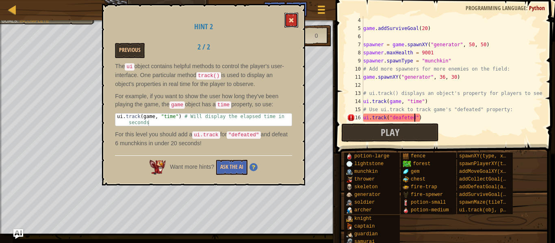
click at [293, 22] on span at bounding box center [291, 20] width 6 height 6
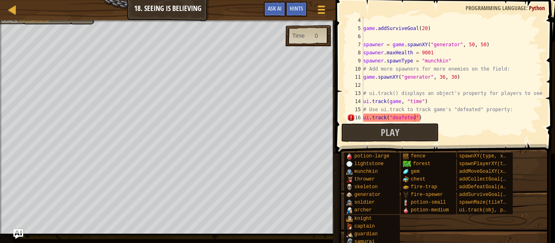
click at [417, 117] on div "game . addSurviveGoal ( 20 ) spawner = game . spawnXY ( "generator" , 50 , 50 )…" at bounding box center [451, 77] width 181 height 122
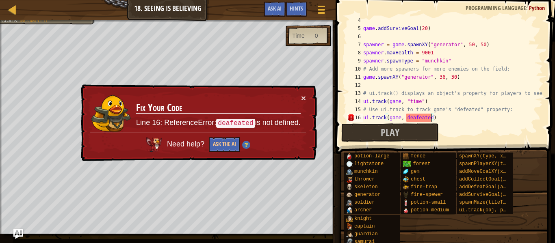
click at [405, 120] on div "game . addSurviveGoal ( 20 ) spawner = game . spawnXY ( "generator" , 50 , 50 )…" at bounding box center [451, 77] width 181 height 122
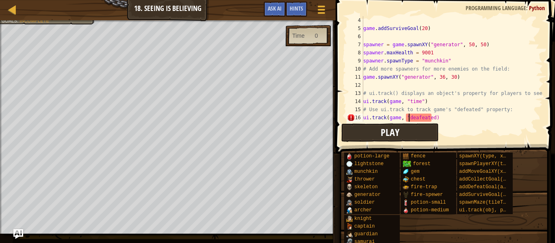
scroll to position [4, 6]
click at [433, 116] on div "game . addSurviveGoal ( 20 ) spawner = game . spawnXY ( "generator" , 50 , 50 )…" at bounding box center [451, 77] width 181 height 122
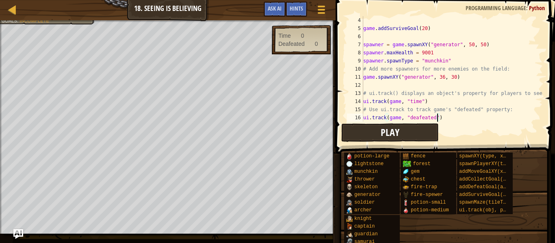
type textarea "ui.track(game, "deafeated")"
click at [421, 125] on button "Play" at bounding box center [389, 132] width 97 height 19
click at [388, 133] on span "Play" at bounding box center [389, 132] width 19 height 13
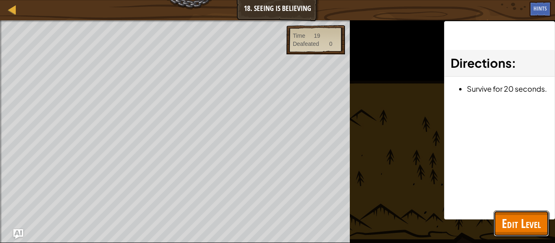
click at [525, 223] on span "Edit Level" at bounding box center [520, 223] width 39 height 17
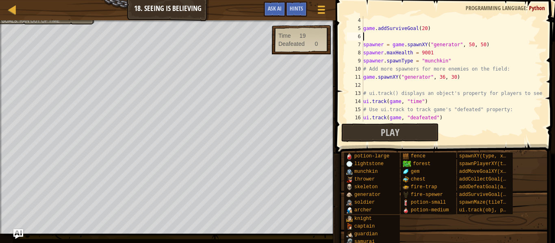
scroll to position [4, 0]
click at [366, 39] on div "game . addSurviveGoal ( 20 ) spawner = game . spawnXY ( "generator" , 50 , 50 )…" at bounding box center [451, 77] width 181 height 122
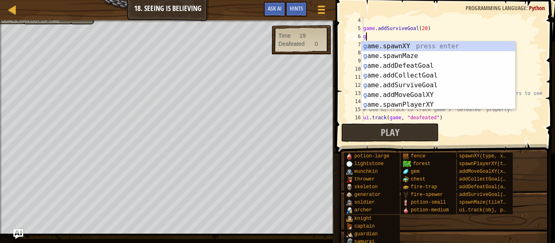
type textarea "g"
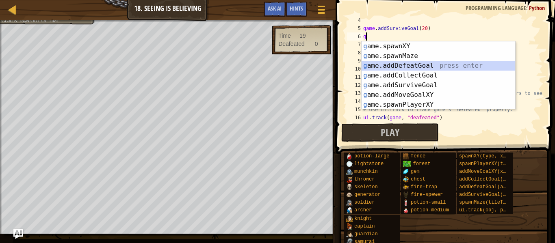
click at [390, 62] on div "g ame.spawnXY press enter g ame.spawnMaze press enter g ame.addDefeatGoal press…" at bounding box center [437, 85] width 153 height 88
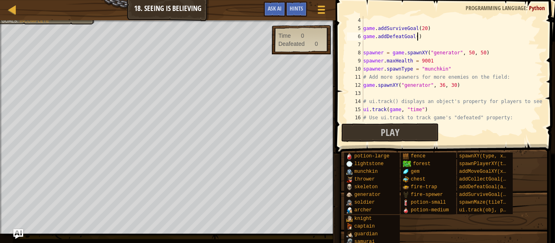
click at [418, 37] on div "game . addSurviveGoal ( 20 ) game . addDefeatGoal ( ) spawner = game . spawnXY …" at bounding box center [451, 77] width 181 height 122
click at [358, 125] on button "Play" at bounding box center [389, 132] width 97 height 19
click at [363, 133] on button "Play" at bounding box center [389, 132] width 97 height 19
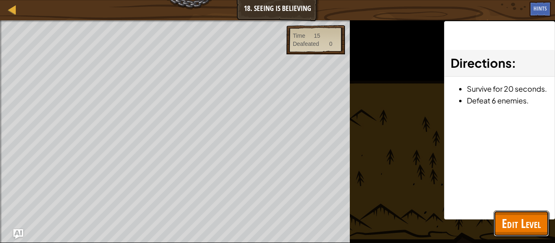
click at [512, 229] on span "Edit Level" at bounding box center [520, 223] width 39 height 17
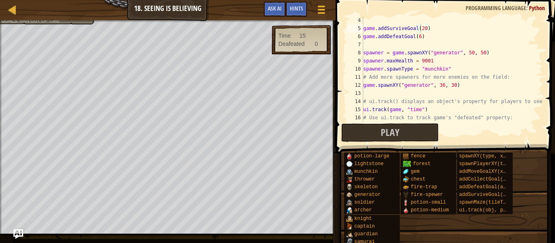
click at [462, 111] on div "game . addSurviveGoal ( 20 ) game . addDefeatGoal ( 6 ) spawner = game . spawnX…" at bounding box center [451, 77] width 181 height 122
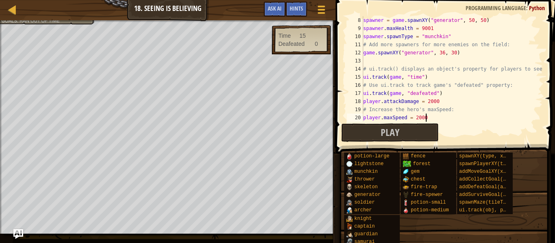
type textarea "# Press play and defeat 6 munchkins or skeletons!"
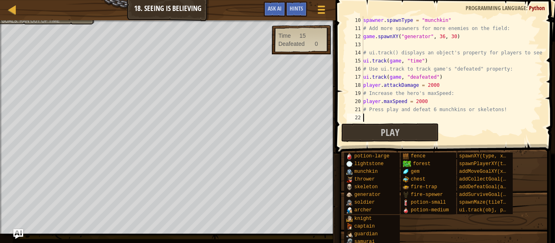
scroll to position [4, 0]
type textarea "# ui.track() displays an object's property for players to see!"
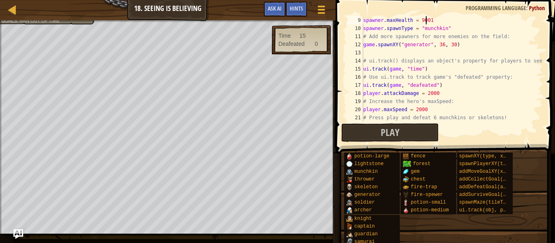
type textarea "spawner = game.spawnXY("generator", 50, 50)"
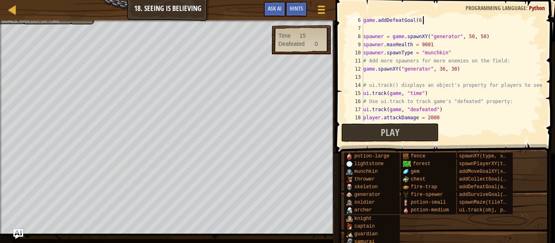
type textarea "game.addSurviveGoal(20)"
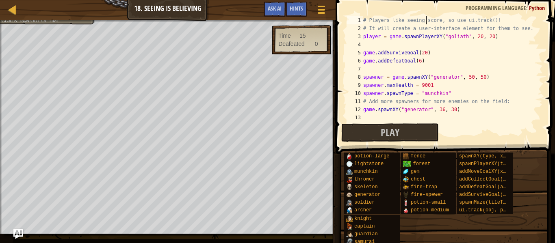
scroll to position [0, 0]
type textarea "player = game.spawnPlayerXY("goliath", 20, 20)"
type textarea "game.addDefeatGoal(6)"
type textarea "game.spawnXY("generator", 36, 30)"
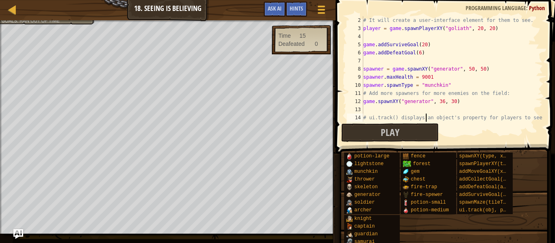
scroll to position [8, 0]
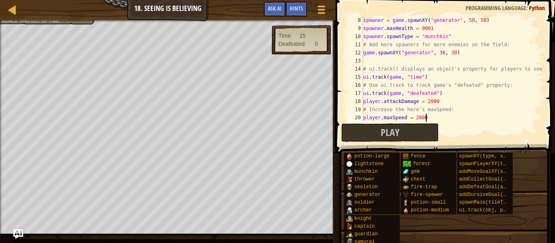
type textarea "# Press play and defeat 6 munchkins or skeletons!"
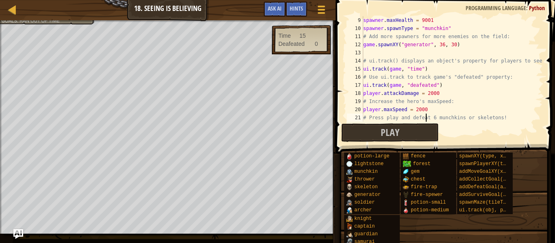
scroll to position [73, 0]
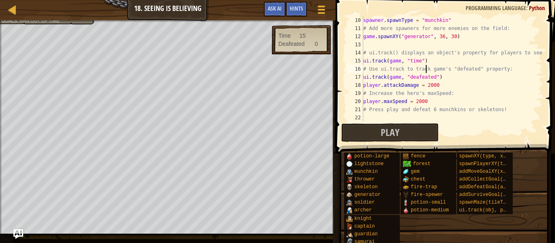
type textarea "# ui.track() displays an object's property for players to see!"
type textarea "spawner = game.spawnXY("generator", 50, 50)"
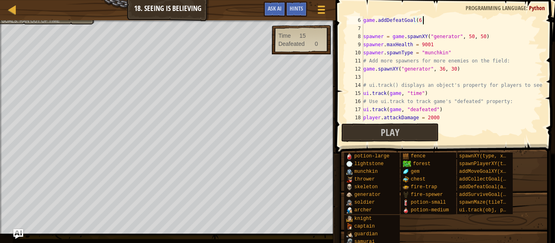
type textarea "game.addSurviveGoal(20)"
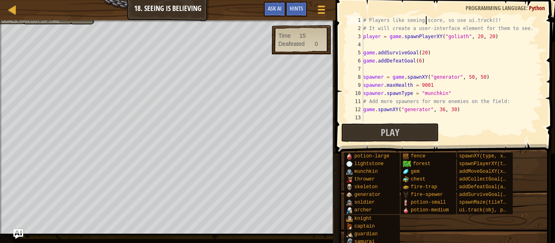
scroll to position [0, 0]
type textarea "player = game.spawnPlayerXY("goliath", 20, 20)"
type textarea "game.addDefeatGoal(6)"
type textarea "game.spawnXY("generator", 36, 30)"
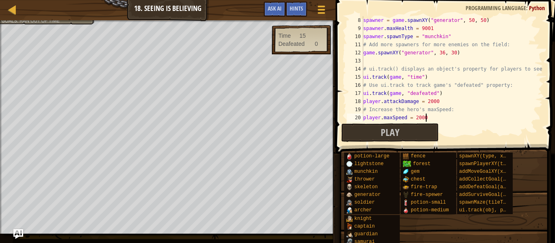
type textarea "# Press play and defeat 6 munchkins or skeletons!"
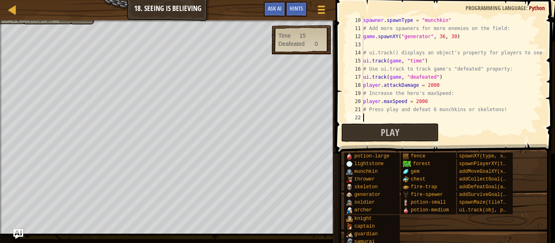
scroll to position [73, 0]
type textarea "# ui.track() displays an object's property for players to see!"
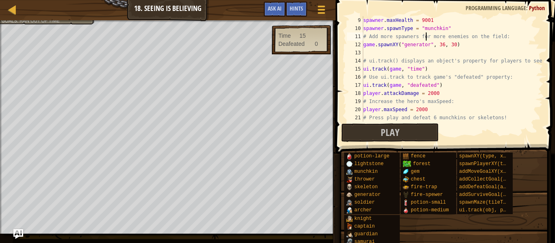
type textarea "game.spawnXY("generator", 36, 30)"
type textarea "# Press play and defeat 6 munchkins or skeletons!"
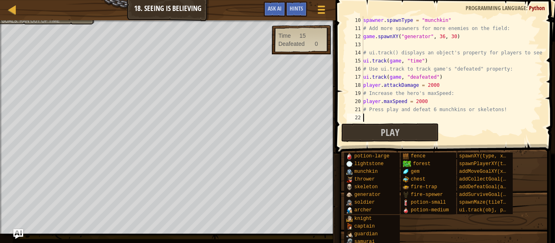
scroll to position [73, 0]
click at [351, 132] on button "Play" at bounding box center [389, 132] width 97 height 19
click at [460, 71] on div "spawner . spawnType = "munchkin" # Add more spawners for more enemies on the fi…" at bounding box center [451, 77] width 181 height 122
type textarea "# ui.track() displays an object's property for players to see!"
type textarea "spawner = game.spawnXY("generator", 50, 50)"
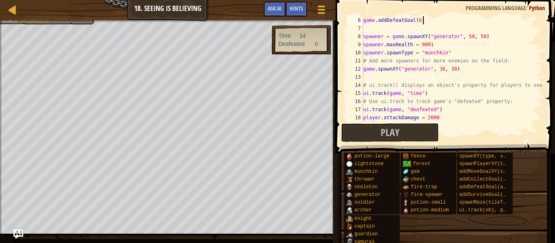
scroll to position [41, 0]
type textarea "game.addSurviveGoal(20)"
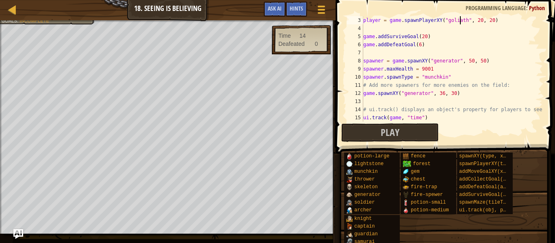
scroll to position [16, 0]
click at [439, 48] on div "player = game . spawnPlayerXY ( "goliath" , 20 , 20 ) game . addSurviveGoal ( 2…" at bounding box center [451, 77] width 181 height 122
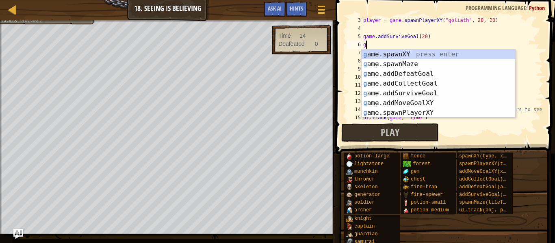
type textarea "g"
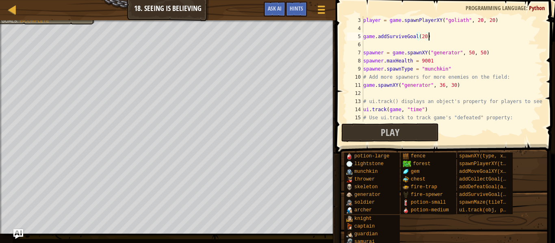
scroll to position [4, 9]
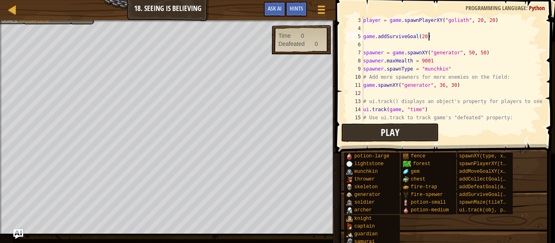
type textarea "game.addSurviveGoal(20)"
click at [346, 129] on button "Play" at bounding box center [389, 132] width 97 height 19
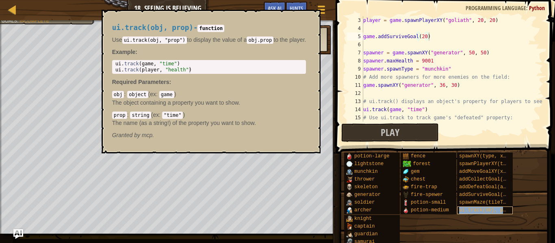
click at [467, 207] on span "ui.track(obj, prop)" at bounding box center [487, 210] width 56 height 6
click at [321, 19] on div "ui.track(obj, prop) - function Use ui.track(obj, "prop") to display the value o…" at bounding box center [211, 82] width 219 height 144
click at [315, 20] on button "×" at bounding box center [311, 18] width 6 height 11
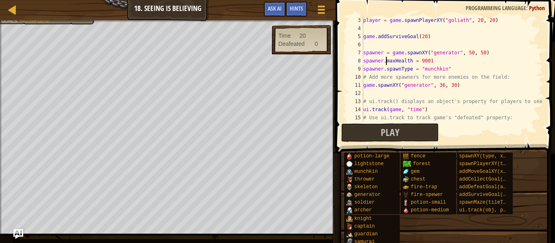
click at [385, 63] on div "player = game . spawnPlayerXY ( "goliath" , 20 , 20 ) game . addSurviveGoal ( 2…" at bounding box center [451, 77] width 181 height 122
type textarea "game.spawnXY("generator", 36, 30)"
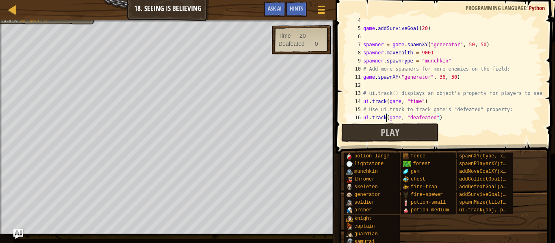
click at [400, 115] on div "game . addSurviveGoal ( 20 ) spawner = game . spawnXY ( "generator" , 50 , 50 )…" at bounding box center [451, 77] width 181 height 122
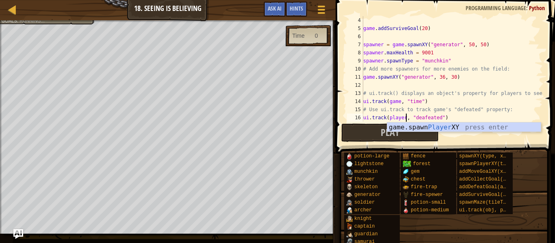
scroll to position [4, 6]
type textarea "ui.track(player, "deafeated")"
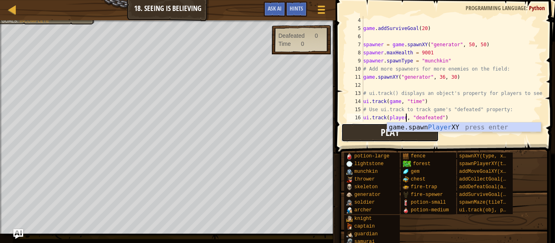
click at [372, 134] on button "Play" at bounding box center [389, 132] width 97 height 19
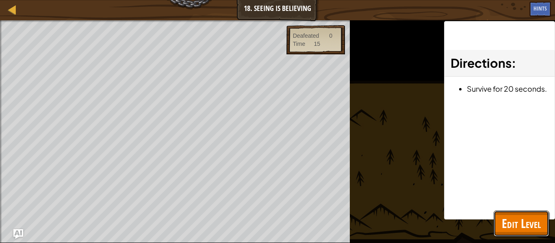
click at [538, 227] on span "Edit Level" at bounding box center [520, 223] width 39 height 17
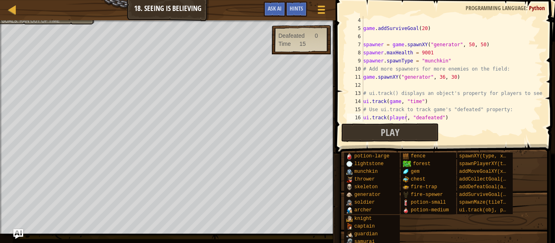
scroll to position [4, 0]
click at [365, 36] on div "game . addSurviveGoal ( 20 ) spawner = game . spawnXY ( "generator" , 50 , 50 )…" at bounding box center [451, 77] width 181 height 122
type textarea "g"
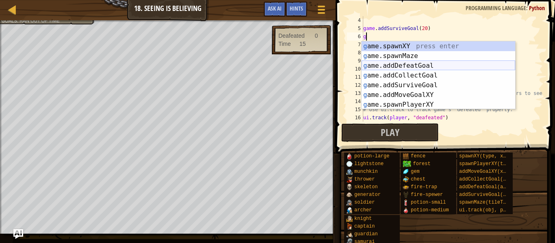
click at [374, 68] on div "g ame.spawnXY press enter g ame.spawnMaze press enter g ame.addDefeatGoal press…" at bounding box center [437, 85] width 153 height 88
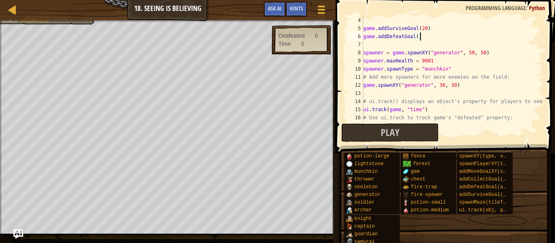
click at [419, 37] on div "game . addSurviveGoal ( 20 ) game . addDefeatGoal ( ) spawner = game . spawnXY …" at bounding box center [451, 77] width 181 height 122
click at [417, 38] on div "game . addSurviveGoal ( 20 ) game . addDefeatGoal ( ) spawner = game . spawnXY …" at bounding box center [451, 77] width 181 height 122
type textarea "game.addDefeatGoal(6)"
type textarea "game.spawnXY("generator", 36, 30)"
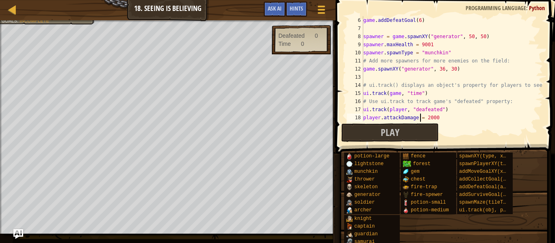
scroll to position [41, 0]
click at [361, 102] on div "16" at bounding box center [355, 101] width 16 height 8
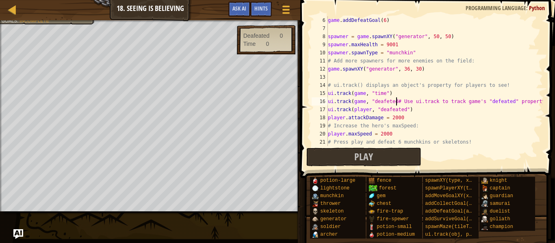
scroll to position [4, 10]
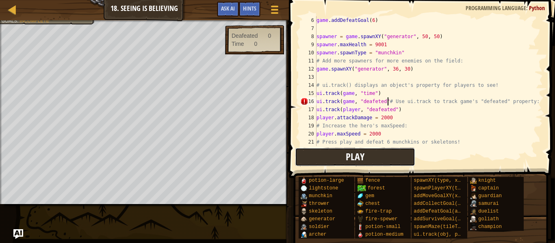
click at [345, 156] on button "Play" at bounding box center [355, 157] width 120 height 19
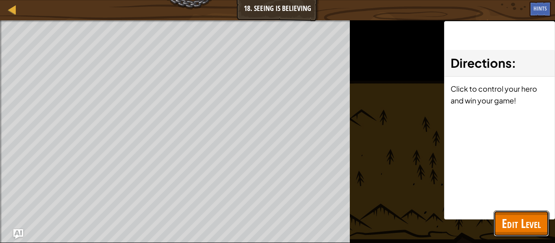
click at [538, 214] on button "Edit Level" at bounding box center [520, 224] width 55 height 26
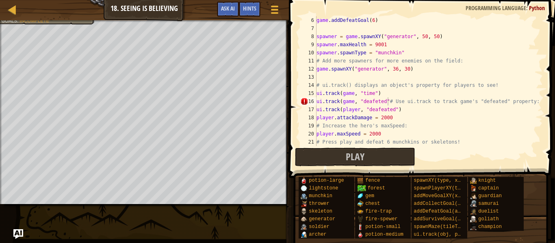
click at [395, 104] on div "game . addDefeatGoal ( 6 ) spawner = game . spawnXY ( "generator" , 50 , 50 ) s…" at bounding box center [429, 89] width 228 height 146
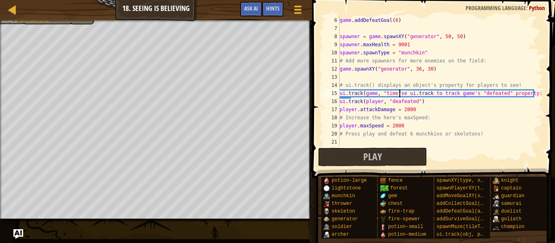
scroll to position [4, 9]
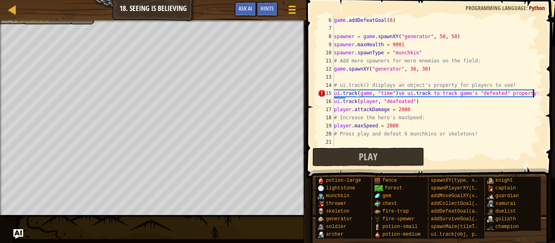
click at [539, 95] on div at bounding box center [538, 81] width 8 height 130
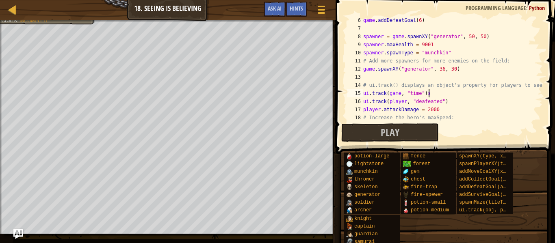
scroll to position [4, 9]
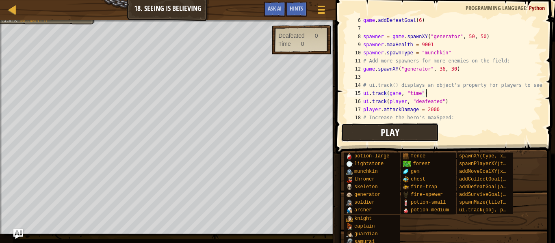
click at [345, 126] on button "Play" at bounding box center [389, 132] width 97 height 19
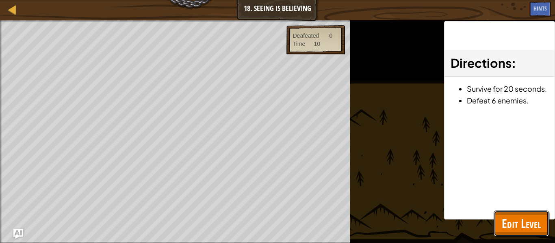
click at [520, 223] on span "Edit Level" at bounding box center [520, 223] width 39 height 17
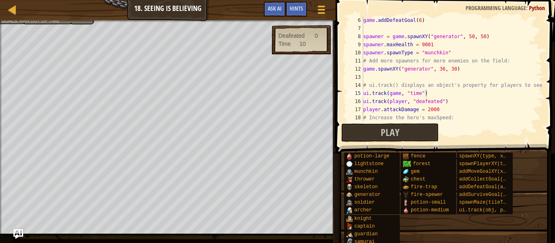
click at [407, 102] on div "game . addDefeatGoal ( 6 ) spawner = game . spawnXY ( "generator" , 50 , 50 ) s…" at bounding box center [451, 77] width 181 height 122
click at [405, 102] on div "game . addDefeatGoal ( 6 ) spawner = game . spawnXY ( "generator" , 50 , 50 ) s…" at bounding box center [451, 77] width 181 height 122
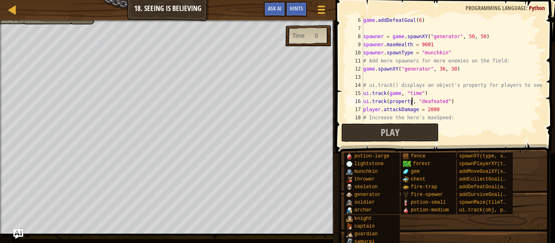
scroll to position [4, 7]
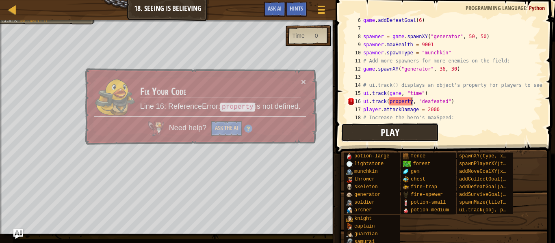
click at [398, 128] on span "Play" at bounding box center [389, 132] width 19 height 13
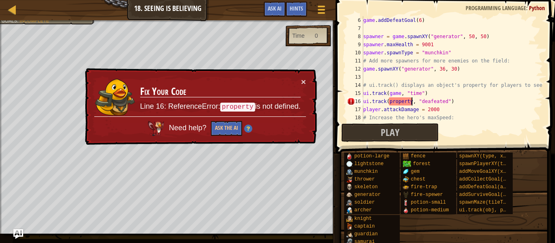
click at [411, 102] on div "game . addDefeatGoal ( 6 ) spawner = game . spawnXY ( "generator" , 50 , 50 ) s…" at bounding box center [451, 77] width 181 height 122
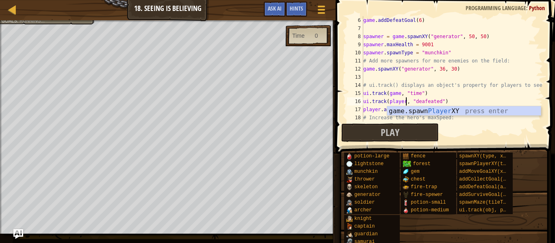
scroll to position [4, 6]
click at [332, 166] on div at bounding box center [332, 121] width 1 height 243
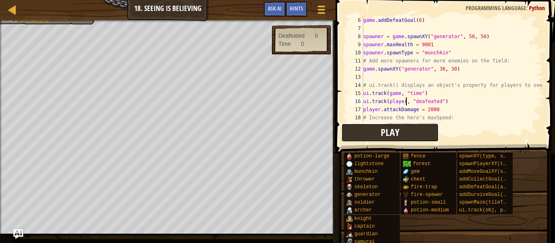
click at [359, 132] on button "Play" at bounding box center [389, 132] width 97 height 19
click at [398, 143] on span at bounding box center [446, 65] width 226 height 178
click at [20, 22] on div at bounding box center [167, 21] width 335 height 2
click at [406, 100] on div "game . addDefeatGoal ( 6 ) spawner = game . spawnXY ( "generator" , 50 , 50 ) s…" at bounding box center [451, 77] width 181 height 122
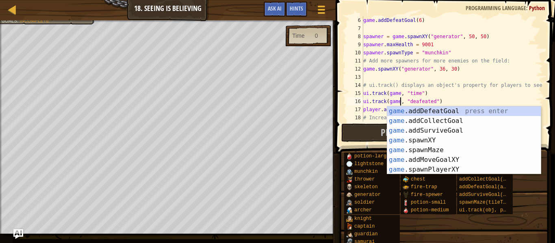
scroll to position [4, 5]
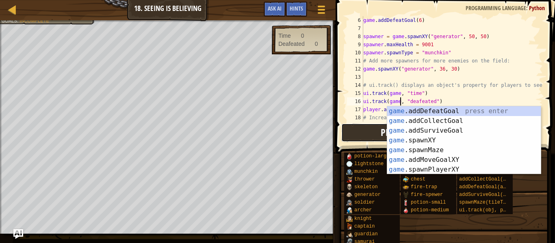
click at [359, 134] on button "Play" at bounding box center [389, 132] width 97 height 19
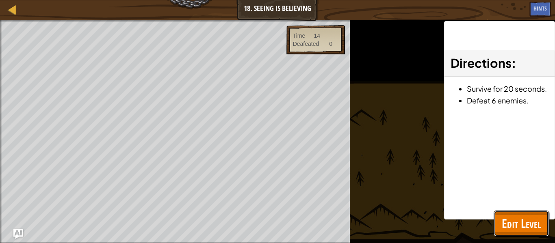
click at [534, 234] on button "Edit Level" at bounding box center [520, 224] width 55 height 26
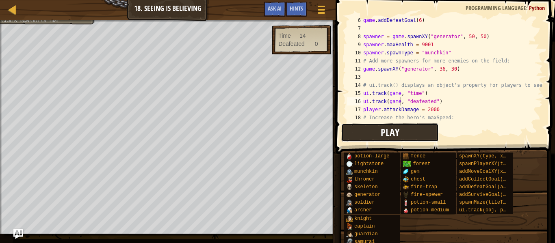
click at [410, 132] on button "Play" at bounding box center [389, 132] width 97 height 19
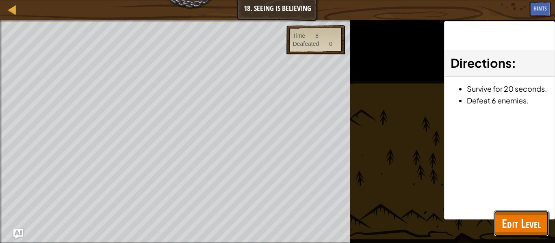
click at [533, 227] on span "Edit Level" at bounding box center [520, 223] width 39 height 17
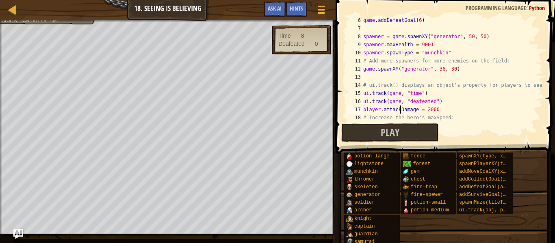
click at [400, 106] on div "game . addDefeatGoal ( 6 ) spawner = game . spawnXY ( "generator" , 50 , 50 ) s…" at bounding box center [451, 77] width 181 height 122
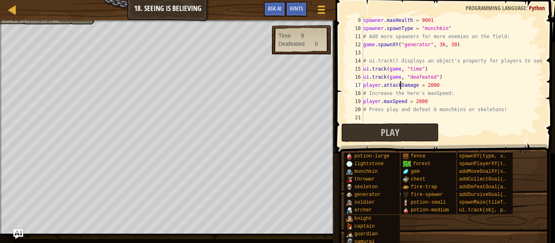
scroll to position [65, 0]
click at [415, 104] on div "spawner . maxHealth = 9001 spawner . spawnType = "munchkin" # Add more spawners…" at bounding box center [451, 77] width 181 height 122
click at [407, 143] on span at bounding box center [446, 65] width 226 height 178
click at [401, 142] on button "Play" at bounding box center [389, 132] width 97 height 19
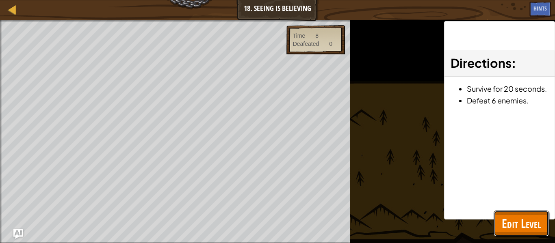
click at [540, 220] on button "Edit Level" at bounding box center [520, 224] width 55 height 26
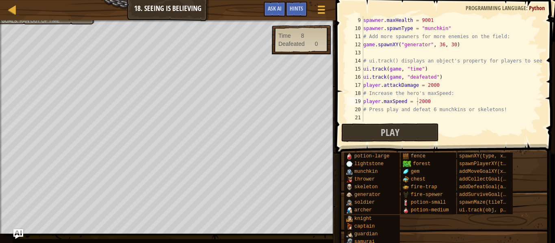
click at [534, 228] on div "potion-large lightstone munchkin thrower skeleton generator soldier archer knig…" at bounding box center [446, 210] width 205 height 117
drag, startPoint x: 460, startPoint y: 42, endPoint x: 368, endPoint y: 47, distance: 92.3
click at [368, 47] on div "spawner . maxHealth = 9001 spawner . spawnType = "munchkin" # Add more spawners…" at bounding box center [451, 77] width 181 height 122
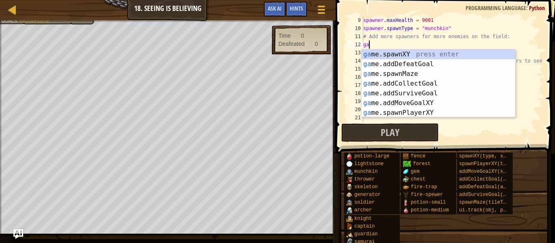
scroll to position [4, 0]
type textarea "g"
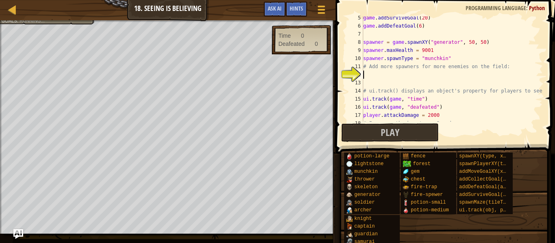
scroll to position [0, 0]
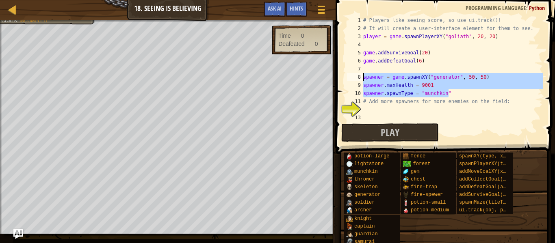
drag, startPoint x: 456, startPoint y: 93, endPoint x: 364, endPoint y: 75, distance: 94.4
click at [364, 75] on div "# Players like seeing score, so use ui.track()! # It will create a user-interfa…" at bounding box center [451, 77] width 181 height 122
type textarea "spawner = game.spawnXY("generator", 50, 50) spawner.maxHealth = 9001"
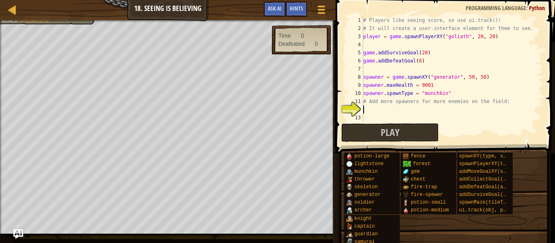
click at [388, 113] on div "# Players like seeing score, so use ui.track()! # It will create a user-interfa…" at bounding box center [451, 77] width 181 height 122
paste textarea "spawner.spawnType = "munchkin""
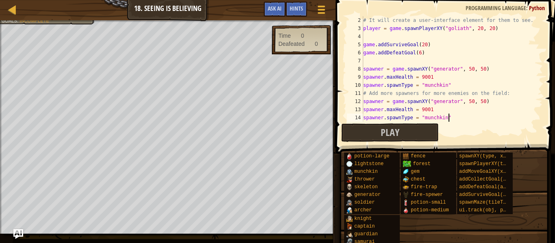
scroll to position [8, 0]
click at [472, 103] on div "# It will create a user-interface element for them to see. player = game . spaw…" at bounding box center [451, 77] width 181 height 122
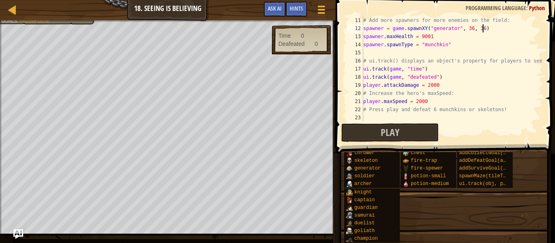
scroll to position [81, 0]
type textarea "spawner = game.spawnXY("generator", 36, 36)"
click at [436, 125] on button "Play" at bounding box center [389, 132] width 97 height 19
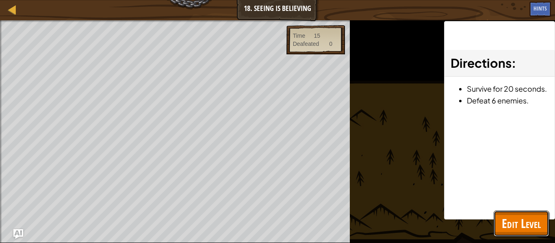
click at [534, 215] on span "Edit Level" at bounding box center [520, 223] width 39 height 17
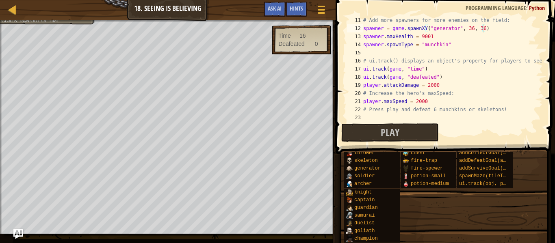
click at [469, 115] on div "# Add more spawners for more enemies on the field: spawner = game . spawnXY ( "…" at bounding box center [451, 77] width 181 height 122
click at [432, 131] on button "Play" at bounding box center [389, 132] width 97 height 19
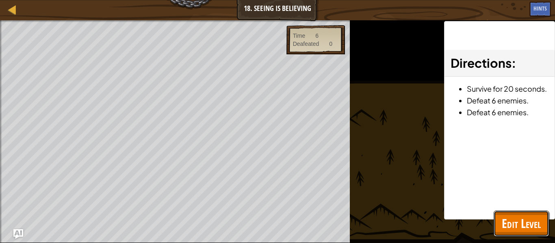
click at [509, 216] on span "Edit Level" at bounding box center [520, 223] width 39 height 17
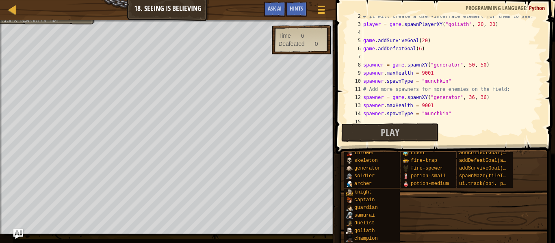
scroll to position [89, 0]
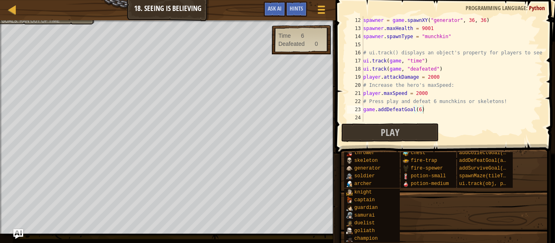
click at [480, 102] on div "spawner = game . spawnXY ( "generator" , 36 , 36 ) spawner . maxHealth = 9001 s…" at bounding box center [451, 77] width 181 height 122
click at [484, 106] on div "spawner = game . spawnXY ( "generator" , 36 , 36 ) spawner . maxHealth = 9001 s…" at bounding box center [451, 77] width 181 height 122
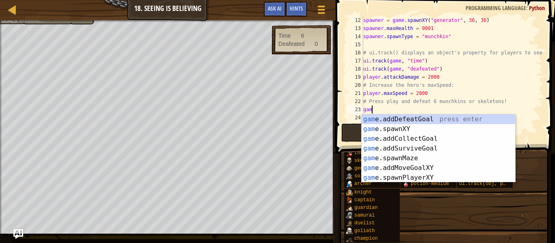
scroll to position [4, 0]
type textarea "g"
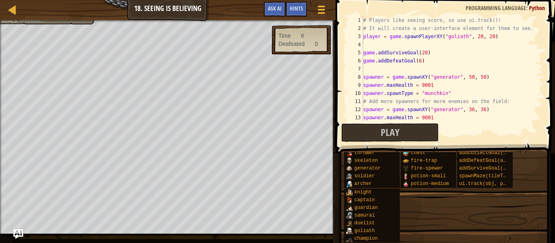
scroll to position [0, 0]
drag, startPoint x: 430, startPoint y: 61, endPoint x: 340, endPoint y: 69, distance: 90.1
click at [340, 69] on div "# Press play and defeat 6 munchkins or skeletons! 1 2 3 4 5 6 7 8 9 10 11 12 13…" at bounding box center [444, 93] width 222 height 178
drag, startPoint x: 363, startPoint y: 62, endPoint x: 426, endPoint y: 59, distance: 63.0
click at [426, 59] on div "# Players like seeing score, so use ui.track()! # It will create a user-interfa…" at bounding box center [451, 77] width 181 height 122
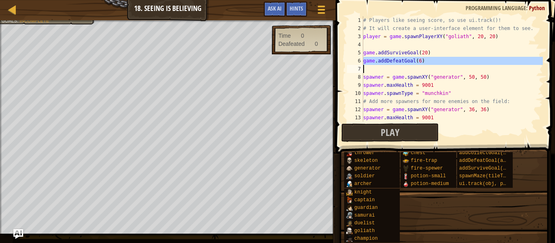
drag, startPoint x: 363, startPoint y: 61, endPoint x: 370, endPoint y: 63, distance: 7.2
click at [370, 63] on div "game.addDefeatGoal(6) 1 2 3 4 5 6 7 8 9 10 11 12 13 14 # Players like seeing sc…" at bounding box center [443, 69] width 197 height 106
type textarea "game.addDefeatGoal(6)"
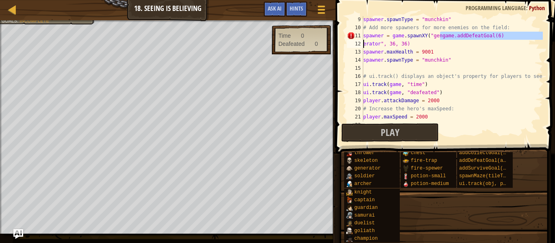
scroll to position [66, 0]
type textarea "spawner.spawnType = "munchkin""
type textarea "# ui.track() displays an object's property for players to see!"
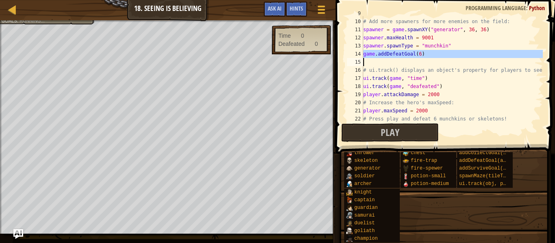
scroll to position [81, 0]
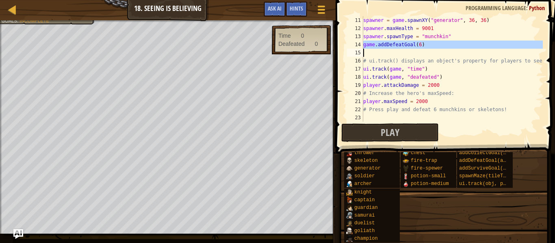
drag, startPoint x: 363, startPoint y: 45, endPoint x: 367, endPoint y: 52, distance: 8.0
click at [367, 52] on div "game.addDefeatGoal(6) 11 12 13 14 15 16 17 18 19 20 21 22 23 spawner = game . s…" at bounding box center [443, 69] width 197 height 106
type textarea "game.addDefeatGoal(6)"
type textarea "# Press play and defeat 6 munchkins or skeletons!"
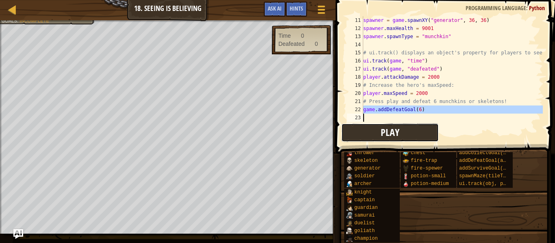
click at [398, 139] on button "Play" at bounding box center [389, 132] width 97 height 19
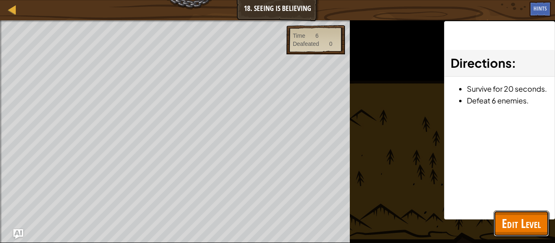
click at [506, 216] on span "Edit Level" at bounding box center [520, 223] width 39 height 17
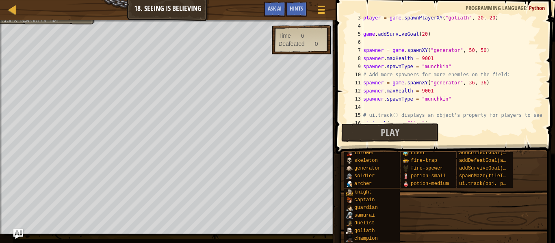
scroll to position [0, 0]
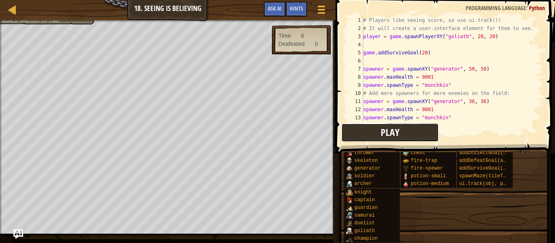
click at [429, 135] on button "Play" at bounding box center [389, 132] width 97 height 19
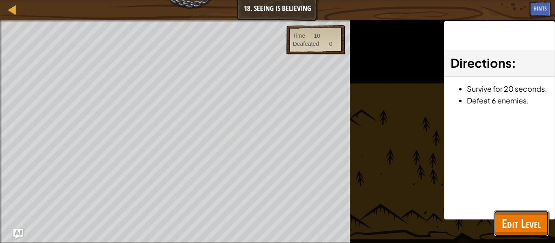
click at [521, 228] on span "Edit Level" at bounding box center [520, 223] width 39 height 17
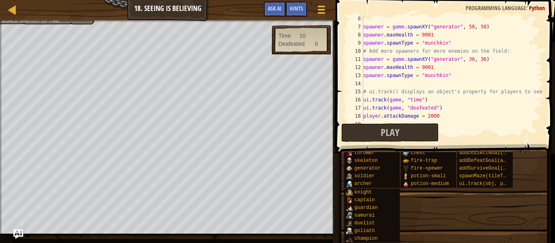
scroll to position [43, 0]
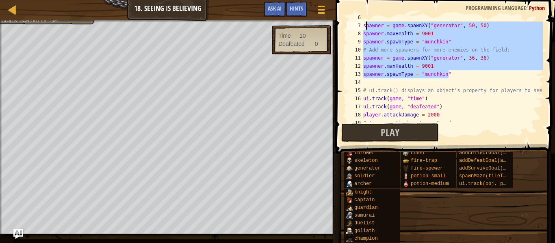
drag, startPoint x: 473, startPoint y: 71, endPoint x: 365, endPoint y: 23, distance: 118.3
click at [365, 23] on div "spawner = game . spawnXY ( "generator" , 50 , 50 ) spawner . maxHealth = 9001 s…" at bounding box center [451, 74] width 181 height 122
click at [366, 23] on div "spawner = game . spawnXY ( "generator" , 50 , 50 ) spawner . maxHealth = 9001 s…" at bounding box center [451, 69] width 181 height 106
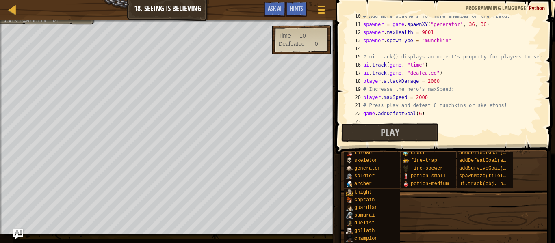
scroll to position [78, 0]
click at [415, 75] on div "# Add more spawners for more enemies on the field: spawner = game . spawnXY ( "…" at bounding box center [451, 73] width 181 height 122
type textarea "ui.track(game, "defeated")"
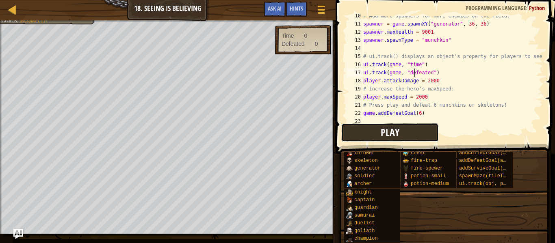
click at [374, 125] on button "Play" at bounding box center [389, 132] width 97 height 19
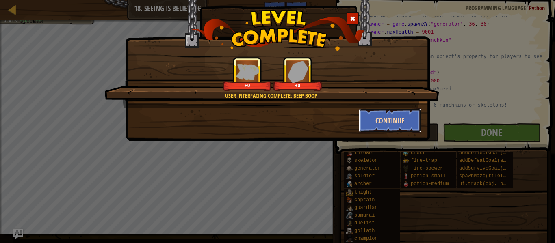
click at [394, 128] on button "Continue" at bounding box center [390, 120] width 63 height 24
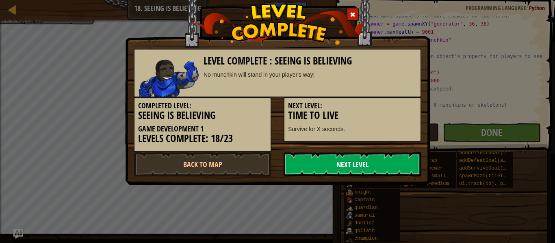
click at [403, 157] on link "Next Level" at bounding box center [352, 164] width 138 height 24
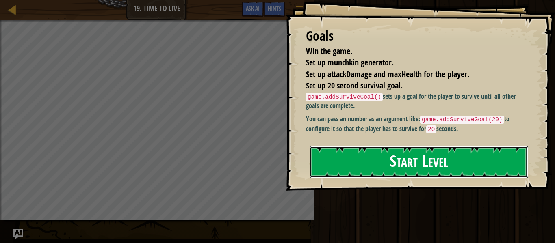
click at [365, 163] on button "Start Level" at bounding box center [418, 162] width 218 height 32
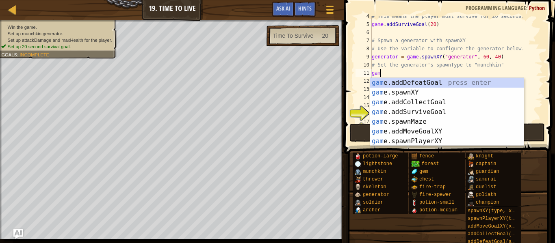
scroll to position [4, 1]
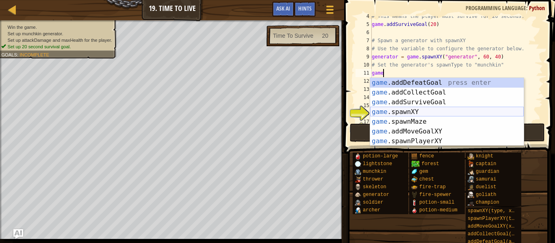
click at [384, 112] on div "game .addDefeatGoal press enter game .addCollectGoal press enter game .addSurvi…" at bounding box center [446, 122] width 153 height 88
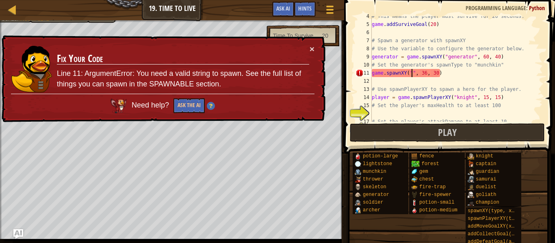
click at [441, 72] on div "# This means the player must survive for 20 seconds. game . addSurviveGoal ( 20…" at bounding box center [456, 73] width 173 height 122
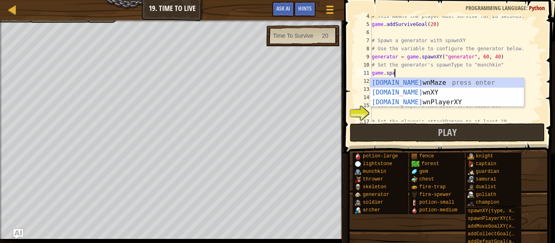
type textarea "g"
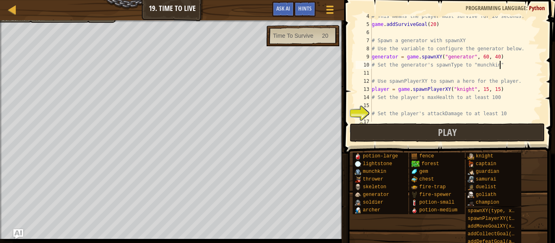
scroll to position [4, 0]
type textarea "# Set the generator's spawnType to "munchk"
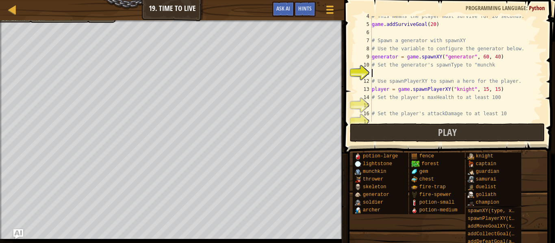
click at [378, 71] on div "# This means the player must survive for 20 seconds. game . addSurviveGoal ( 20…" at bounding box center [456, 73] width 173 height 122
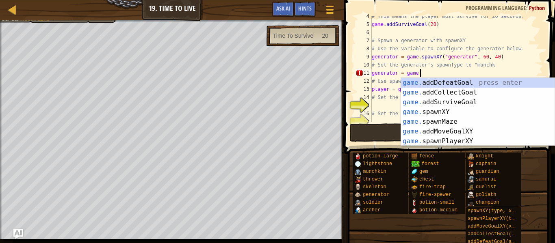
scroll to position [4, 7]
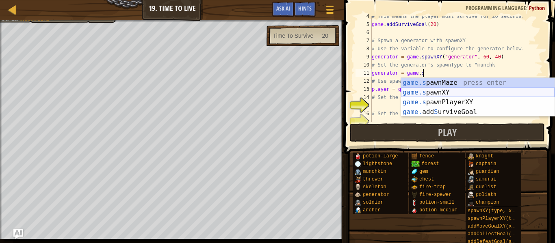
click at [421, 91] on div "game.s pawnMaze press enter game.s pawnXY press enter game.s pawnPlayerXY press…" at bounding box center [477, 107] width 153 height 58
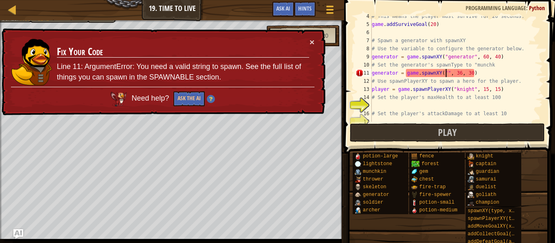
click at [481, 74] on div "# This means the player must survive for 20 seconds. game . addSurviveGoal ( 20…" at bounding box center [456, 73] width 173 height 122
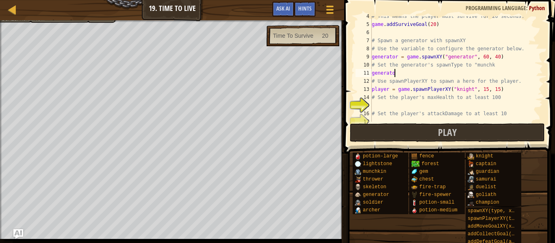
scroll to position [4, 2]
type textarea "g"
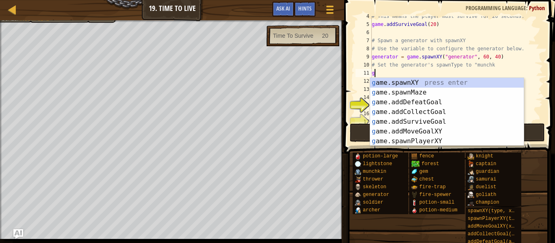
scroll to position [4, 0]
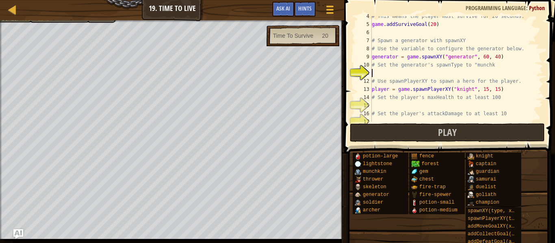
click at [371, 108] on div "15" at bounding box center [363, 106] width 16 height 8
type textarea "# Set the player's attackDamage to at least 10"
type textarea "player.maxHealth = 999999999999"
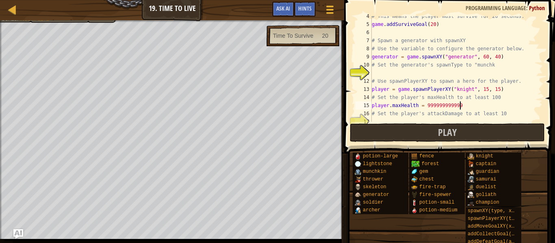
click at [373, 121] on div "# This means the player must survive for 20 seconds. game . addSurviveGoal ( 20…" at bounding box center [456, 73] width 173 height 122
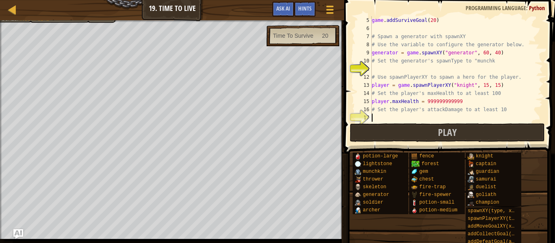
scroll to position [4, 0]
type textarea "# Set the player's attackDamage to at least 10"
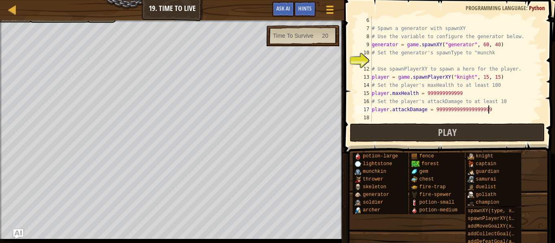
scroll to position [4, 17]
type textarea "player.attackDamage = 99999999999999999999"
type textarea "# Use spawnPlayerXY to spawn a hero for the player."
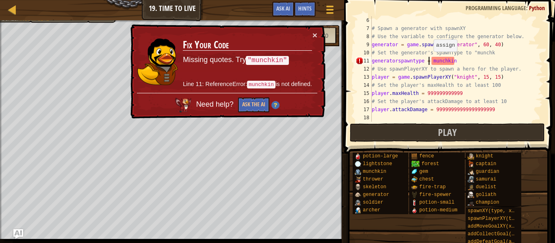
click at [429, 60] on div "# Spawn a generator with spawnXY # Use the variable to configure the generator …" at bounding box center [456, 77] width 173 height 122
click at [430, 60] on div "# Spawn a generator with spawnXY # Use the variable to configure the generator …" at bounding box center [456, 77] width 173 height 122
click at [431, 61] on div "# Spawn a generator with spawnXY # Use the variable to configure the generator …" at bounding box center [456, 77] width 173 height 122
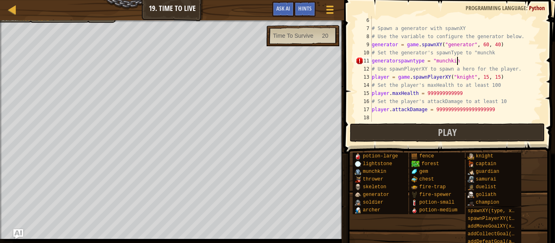
click at [457, 64] on div "# Spawn a generator with spawnXY # Use the variable to configure the generator …" at bounding box center [456, 77] width 173 height 122
type textarea "# Spawn a generator with spawnXY"
type textarea "# This means the player must survive for 20 seconds."
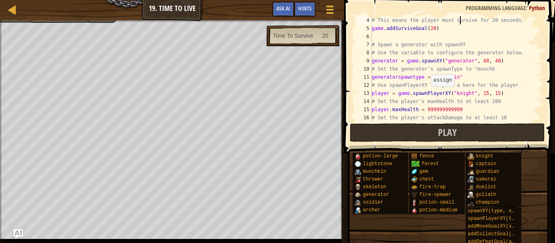
scroll to position [4, 0]
type textarea "# Pass an argument to addSurviveGoal() to specify a time."
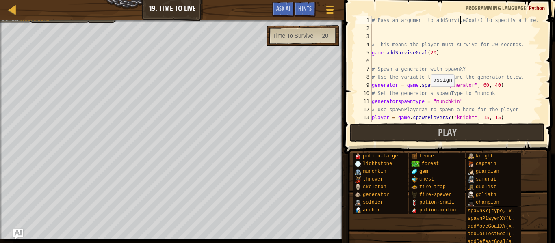
scroll to position [0, 0]
type textarea "game.addSurviveGoal(20)"
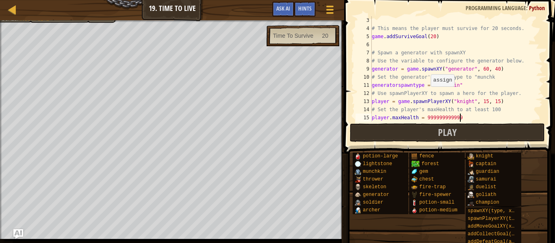
type textarea "player.attackDamage = 99999999999999999999"
type textarea "# Play the game!"
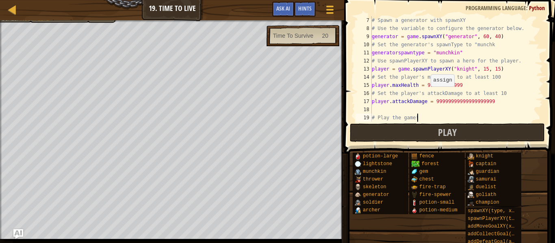
scroll to position [57, 0]
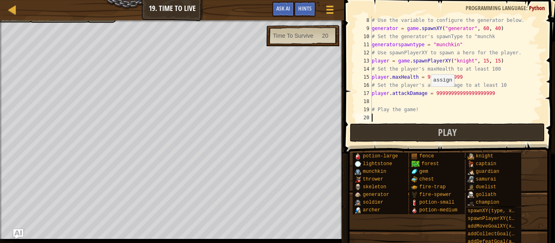
type textarea "# Play the game!"
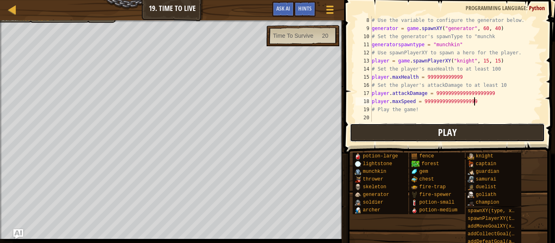
click at [441, 134] on span "Play" at bounding box center [447, 132] width 19 height 13
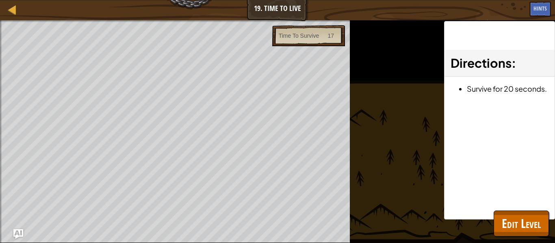
click at [0, 170] on div at bounding box center [1, 137] width 2 height 235
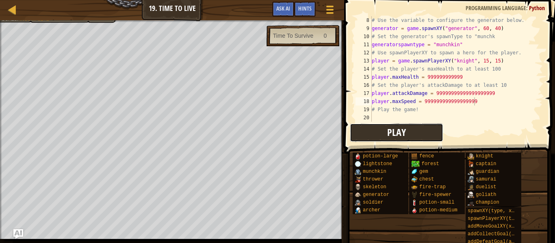
click at [427, 126] on button "Play" at bounding box center [396, 132] width 93 height 19
click at [305, 15] on div "Hints" at bounding box center [305, 9] width 22 height 15
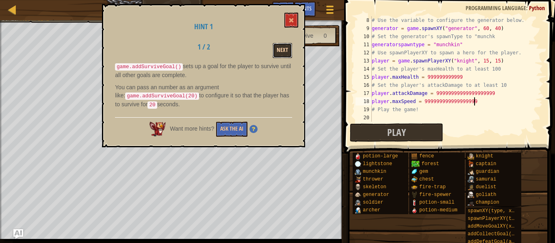
click at [285, 48] on button "Next" at bounding box center [281, 50] width 19 height 15
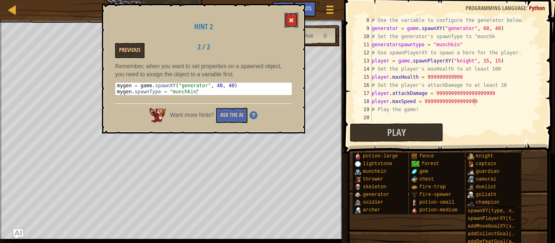
click at [287, 21] on button at bounding box center [291, 20] width 14 height 15
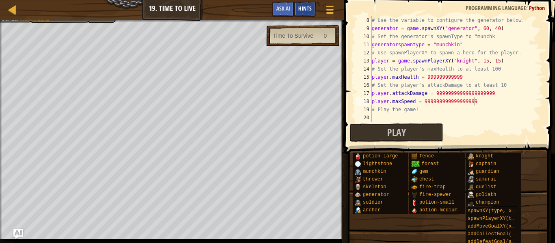
click at [312, 12] on div "Hints" at bounding box center [305, 9] width 22 height 15
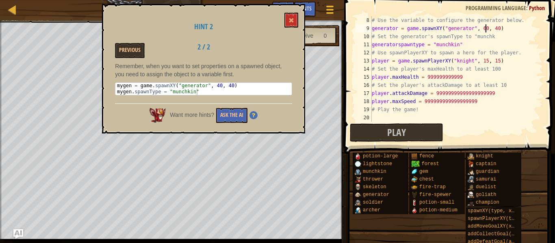
click at [486, 31] on div "# Use the variable to configure the generator below. generator = game . spawnXY…" at bounding box center [456, 77] width 173 height 122
click at [289, 19] on span at bounding box center [291, 20] width 6 height 6
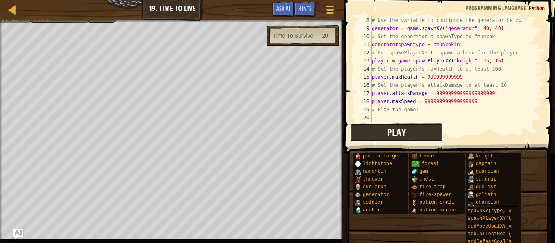
click at [398, 129] on span "Play" at bounding box center [396, 132] width 19 height 13
click at [467, 43] on div "# Use the variable to configure the generator below. generator = game . spawnXY…" at bounding box center [456, 77] width 173 height 122
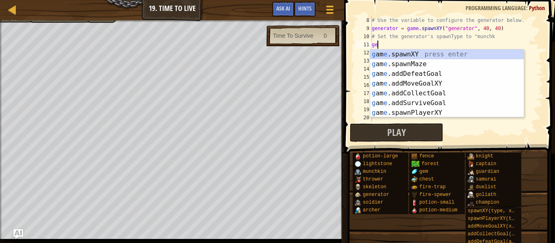
scroll to position [4, 0]
type textarea "g"
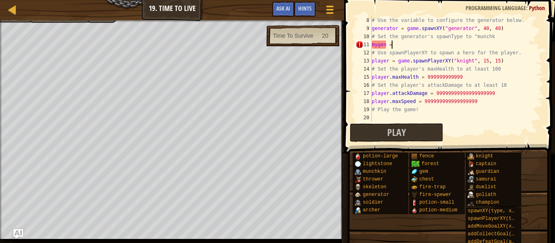
scroll to position [4, 2]
click at [308, 10] on span "Hints" at bounding box center [304, 8] width 13 height 8
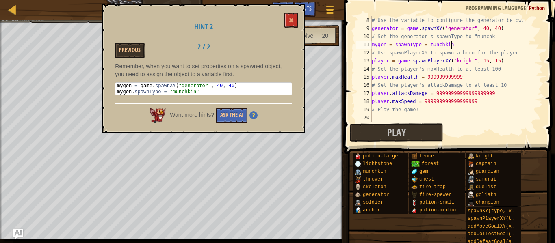
scroll to position [4, 11]
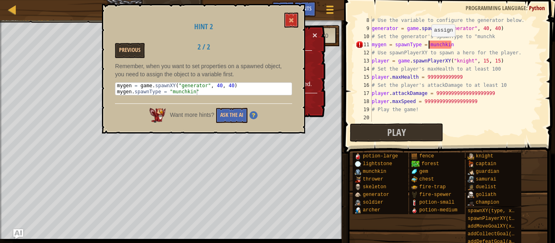
click at [427, 45] on div "# Use the variable to configure the generator below. generator = game . spawnXY…" at bounding box center [456, 77] width 173 height 122
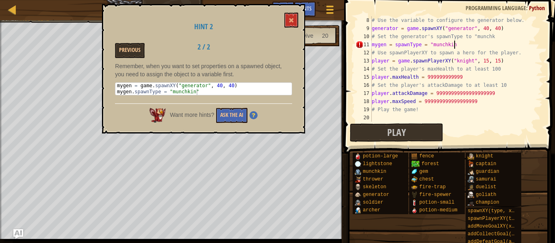
click at [453, 45] on div "# Use the variable to configure the generator below. generator = game . spawnXY…" at bounding box center [456, 77] width 173 height 122
click at [293, 20] on span at bounding box center [291, 20] width 6 height 6
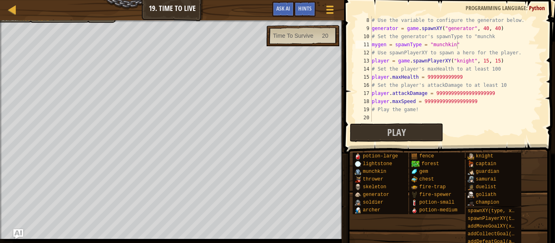
click at [384, 123] on span at bounding box center [450, 65] width 217 height 178
click at [376, 134] on button "Play" at bounding box center [396, 132] width 93 height 19
click at [310, 11] on span "Hints" at bounding box center [304, 8] width 13 height 8
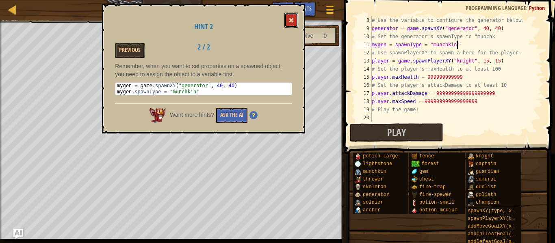
click at [287, 20] on button at bounding box center [291, 20] width 14 height 15
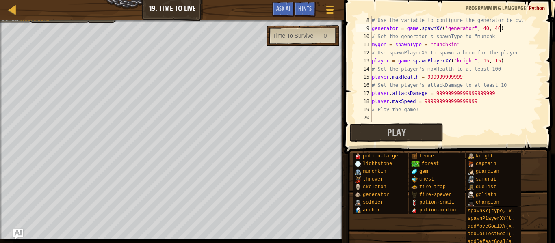
click at [510, 31] on div "# Use the variable to configure the generator below. generator = game . spawnXY…" at bounding box center [456, 77] width 173 height 122
click at [403, 30] on div "# Use the variable to configure the generator below. generator = game . spawnXY…" at bounding box center [456, 77] width 173 height 122
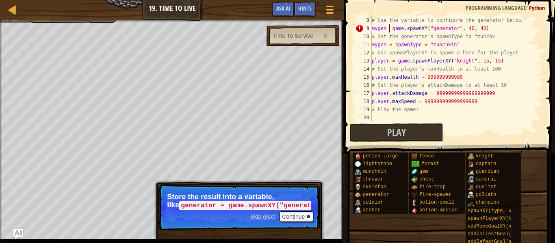
scroll to position [4, 3]
click at [304, 216] on button "Continue" at bounding box center [296, 217] width 34 height 11
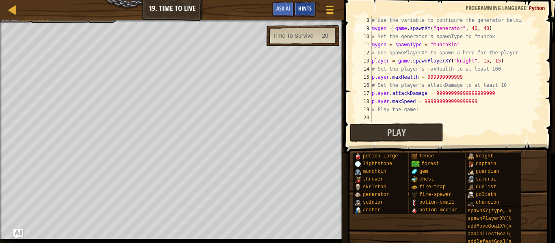
click at [302, 13] on div "Hints" at bounding box center [305, 9] width 22 height 15
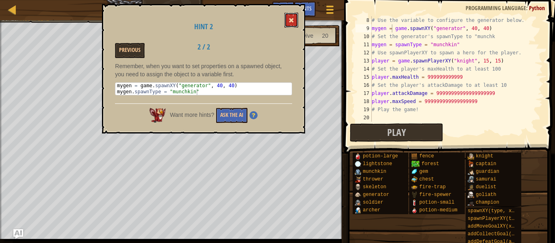
click at [288, 21] on button at bounding box center [291, 20] width 14 height 15
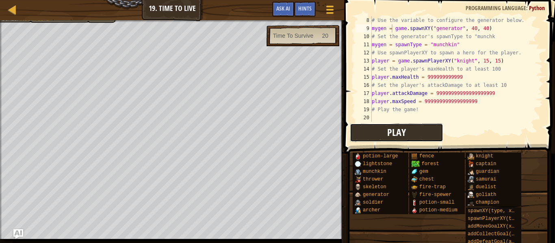
click at [428, 127] on button "Play" at bounding box center [396, 132] width 93 height 19
click at [506, 44] on div "# Use the variable to configure the generator below. mygen = game . spawnXY ( "…" at bounding box center [456, 77] width 173 height 122
type textarea "# Spawn a generator with spawnXY"
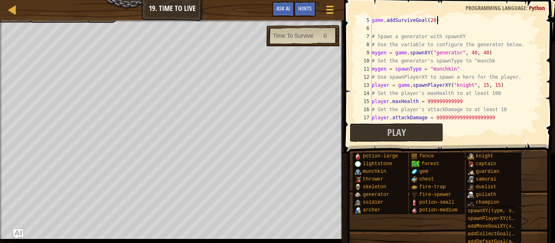
scroll to position [24, 0]
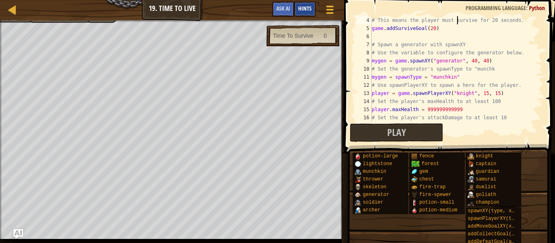
click at [312, 7] on div "Hints" at bounding box center [305, 9] width 22 height 15
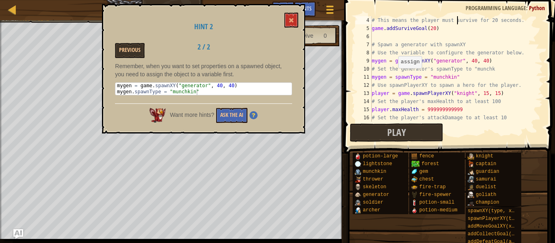
click at [394, 76] on div "# This means the player must survive for 20 seconds. game . addSurviveGoal ( 20…" at bounding box center [456, 77] width 173 height 122
type textarea "mygen.spawnType = "munchkin""
click at [295, 15] on button at bounding box center [291, 20] width 14 height 15
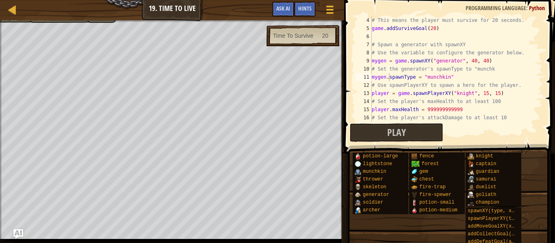
click at [295, 15] on div "Hints" at bounding box center [305, 9] width 22 height 15
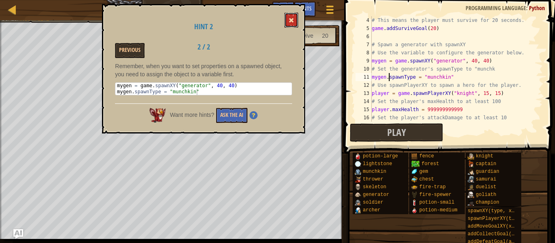
click at [288, 17] on button at bounding box center [291, 20] width 14 height 15
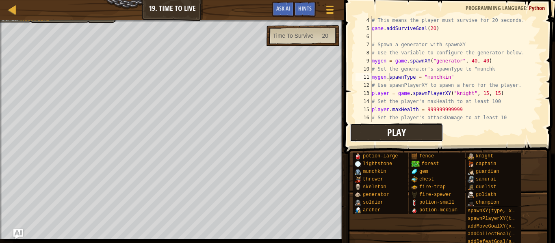
click at [365, 137] on button "Play" at bounding box center [396, 132] width 93 height 19
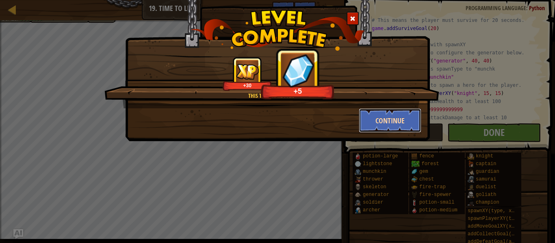
click at [371, 119] on button "Continue" at bounding box center [390, 120] width 63 height 24
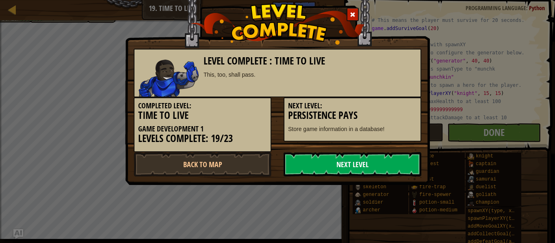
click at [374, 162] on link "Next Level" at bounding box center [352, 164] width 138 height 24
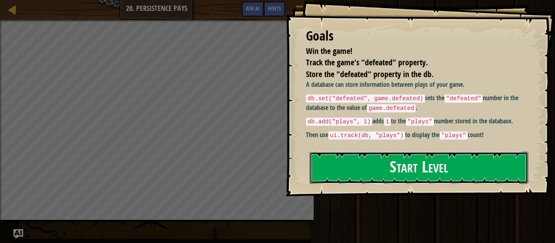
click at [374, 162] on button "Start Level" at bounding box center [418, 168] width 218 height 32
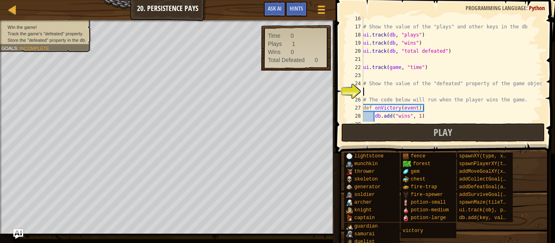
scroll to position [150, 0]
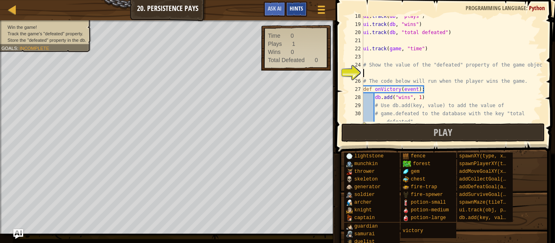
click at [297, 4] on div "Hints" at bounding box center [296, 9] width 22 height 15
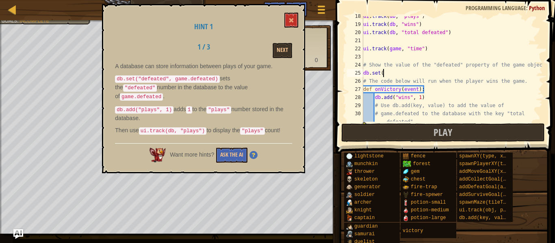
scroll to position [4, 1]
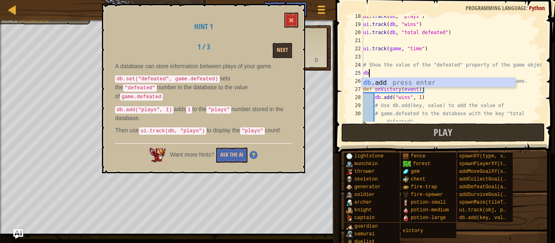
type textarea "d"
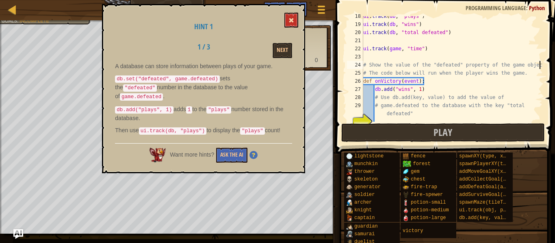
type textarea "# Show the value of the "defeated" property of the game object"
click at [288, 19] on button at bounding box center [291, 20] width 14 height 15
